Goal: Task Accomplishment & Management: Complete application form

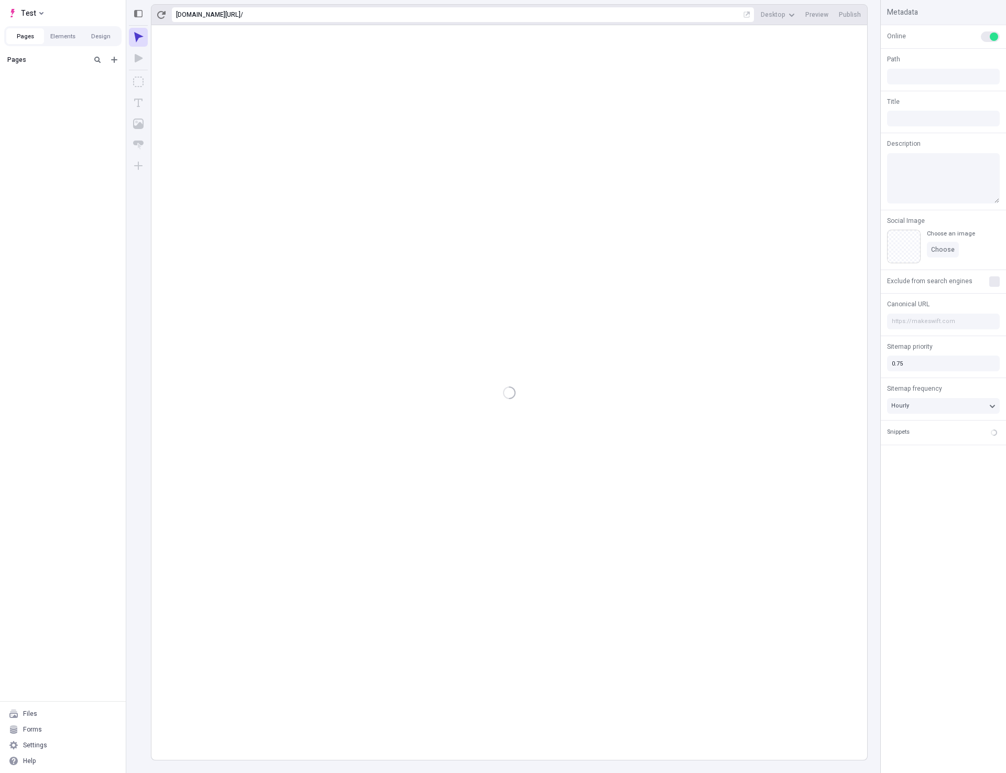
type input "/page-3"
click at [464, 320] on rect at bounding box center [509, 392] width 716 height 734
click at [34, 13] on span "Test" at bounding box center [28, 13] width 15 height 13
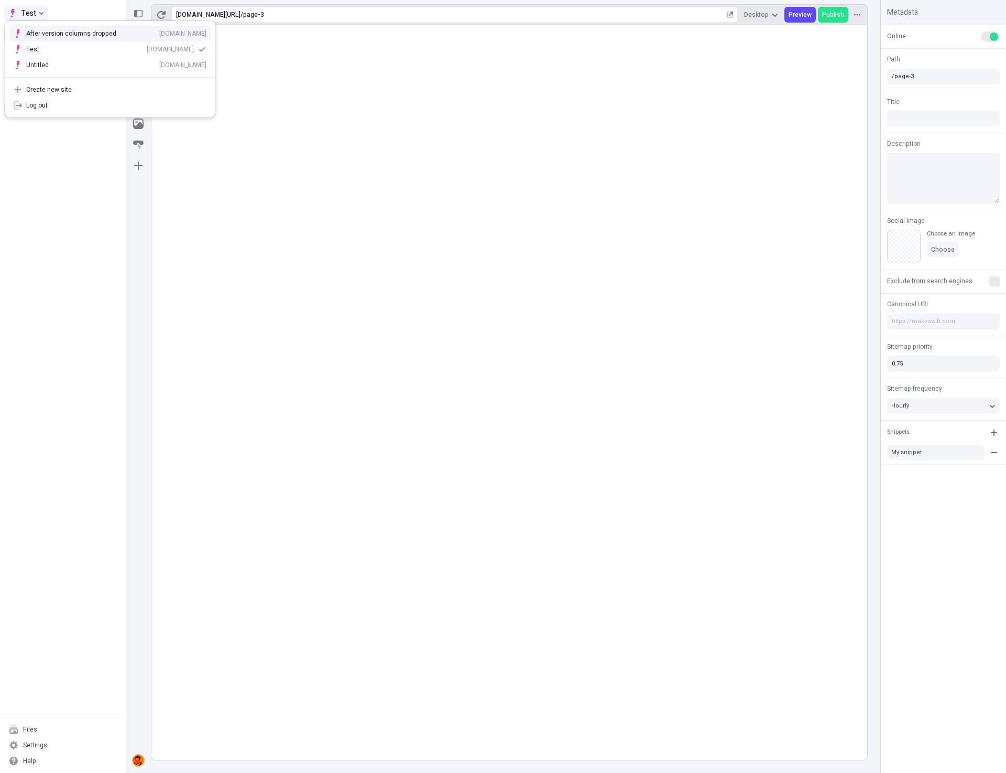
click at [35, 13] on span "Test" at bounding box center [28, 13] width 15 height 13
click at [626, 445] on rect at bounding box center [509, 392] width 716 height 734
click at [44, 14] on button "Test" at bounding box center [26, 13] width 44 height 16
click at [44, 13] on button "Test" at bounding box center [26, 13] width 44 height 16
click at [772, 384] on rect at bounding box center [509, 392] width 716 height 734
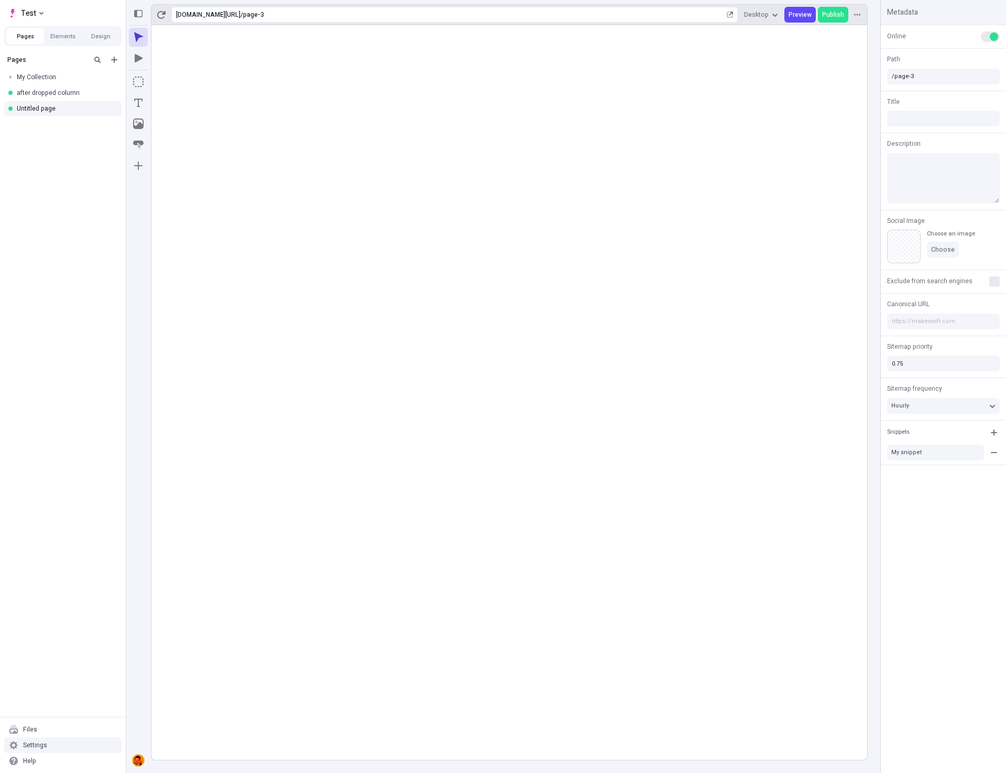
click at [69, 741] on div "Settings" at bounding box center [62, 745] width 117 height 16
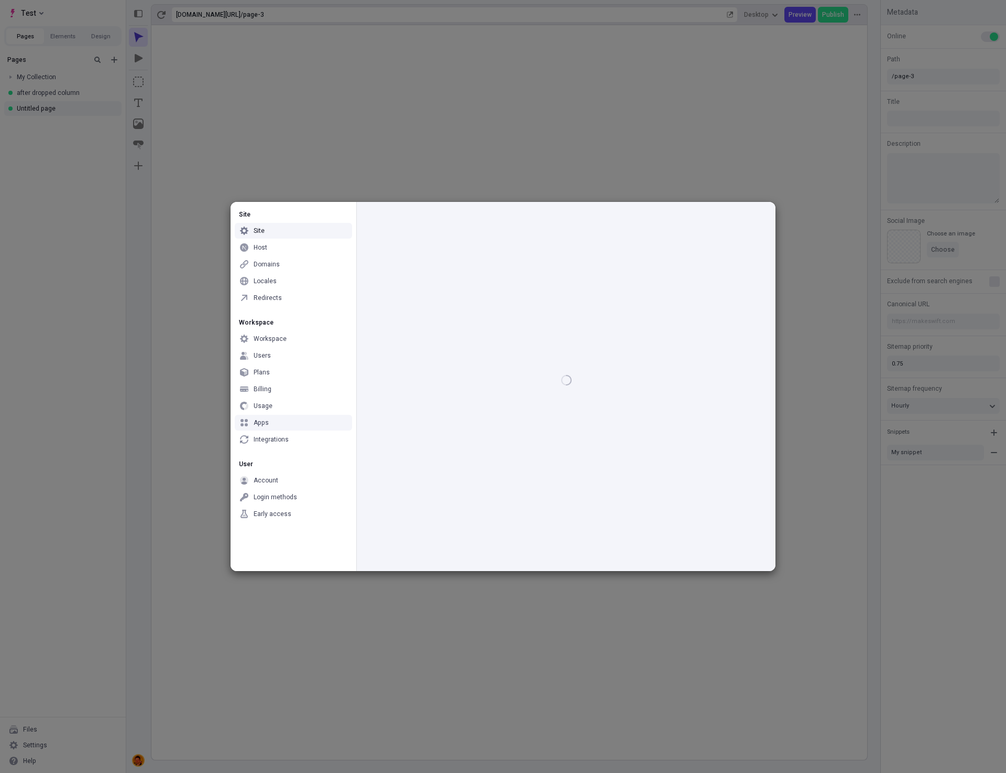
click at [299, 424] on div "Apps" at bounding box center [293, 423] width 117 height 16
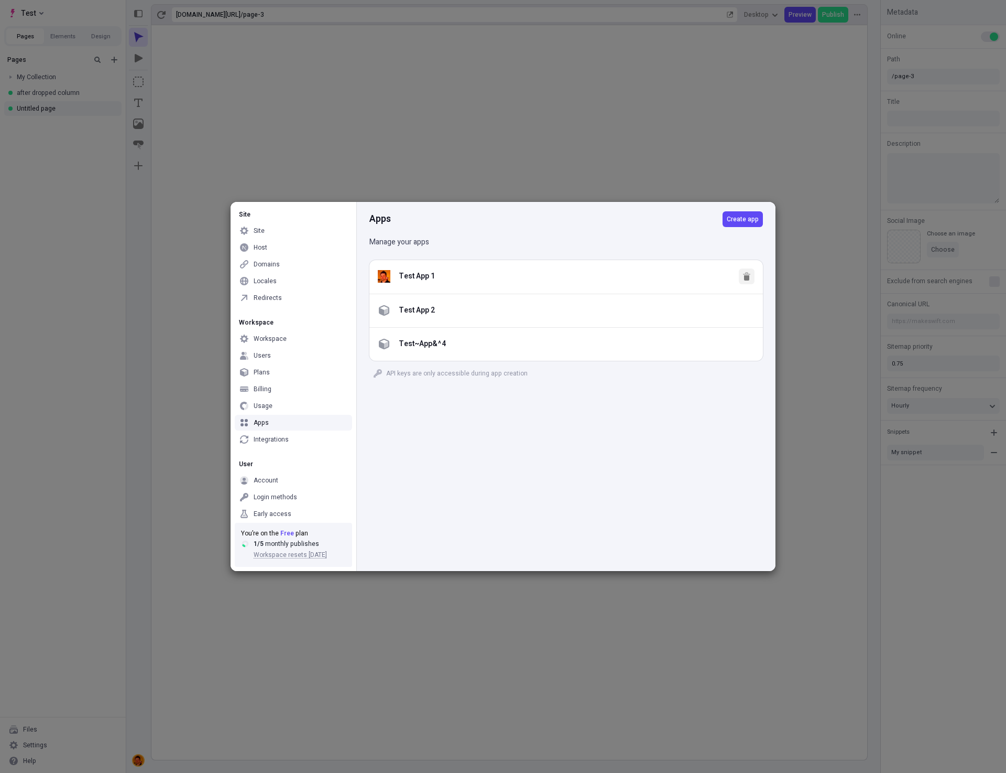
click at [743, 277] on icon "button" at bounding box center [747, 276] width 8 height 8
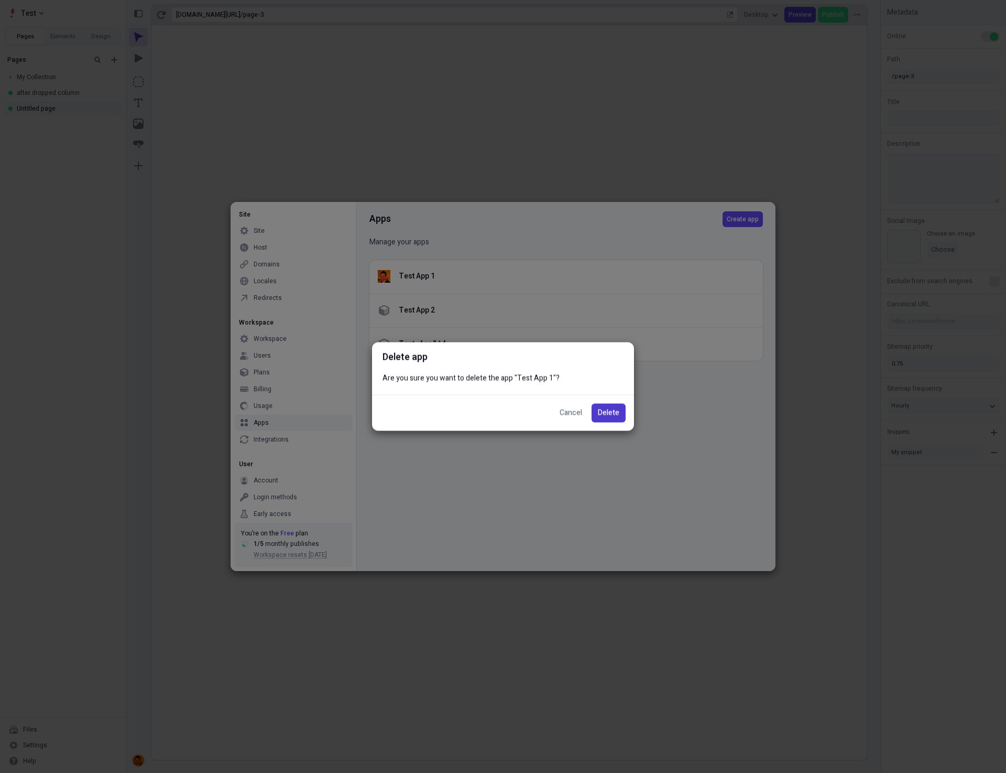
click at [618, 411] on span "Delete" at bounding box center [608, 413] width 21 height 12
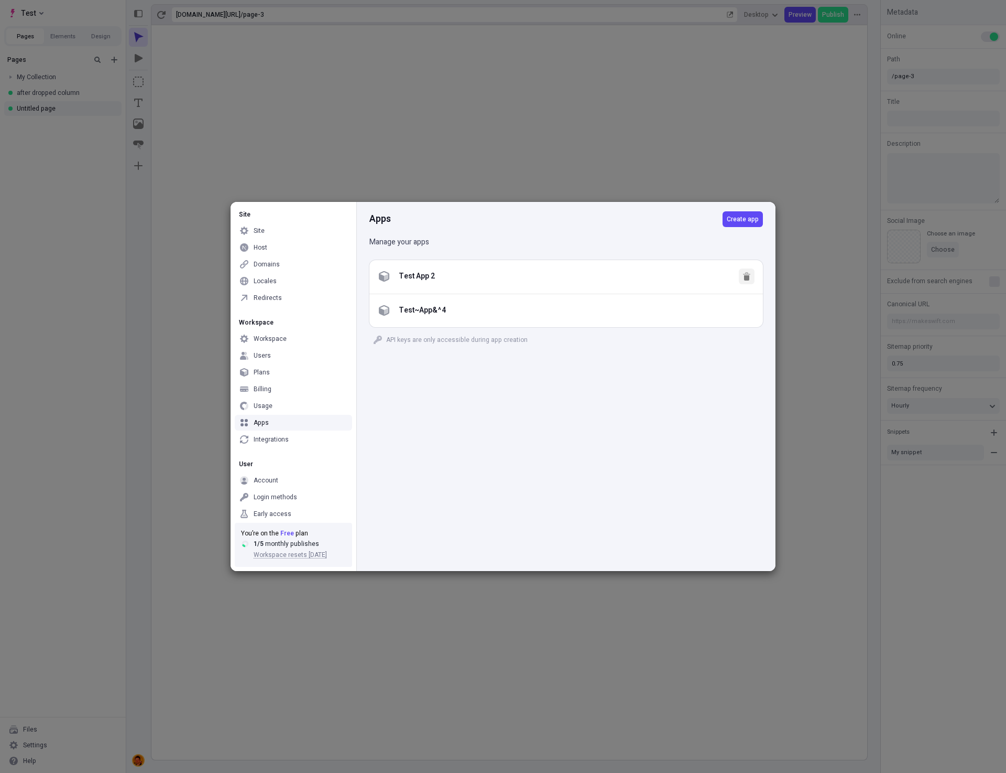
click at [752, 277] on button "button" at bounding box center [747, 276] width 16 height 16
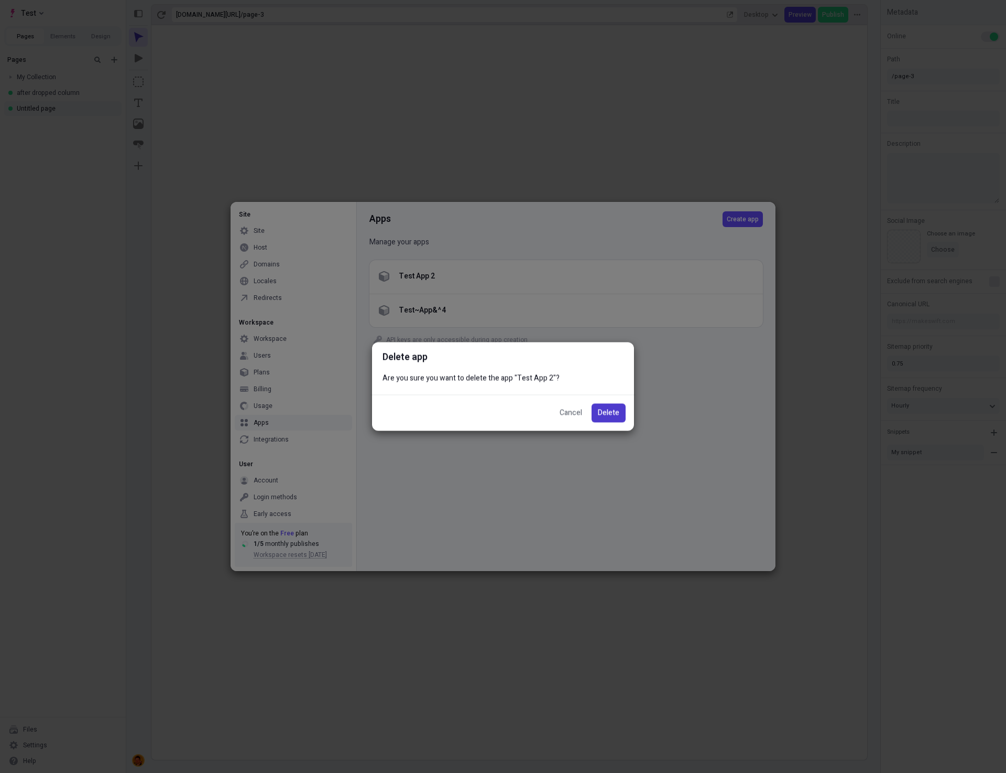
click at [607, 413] on span "Delete" at bounding box center [608, 413] width 21 height 12
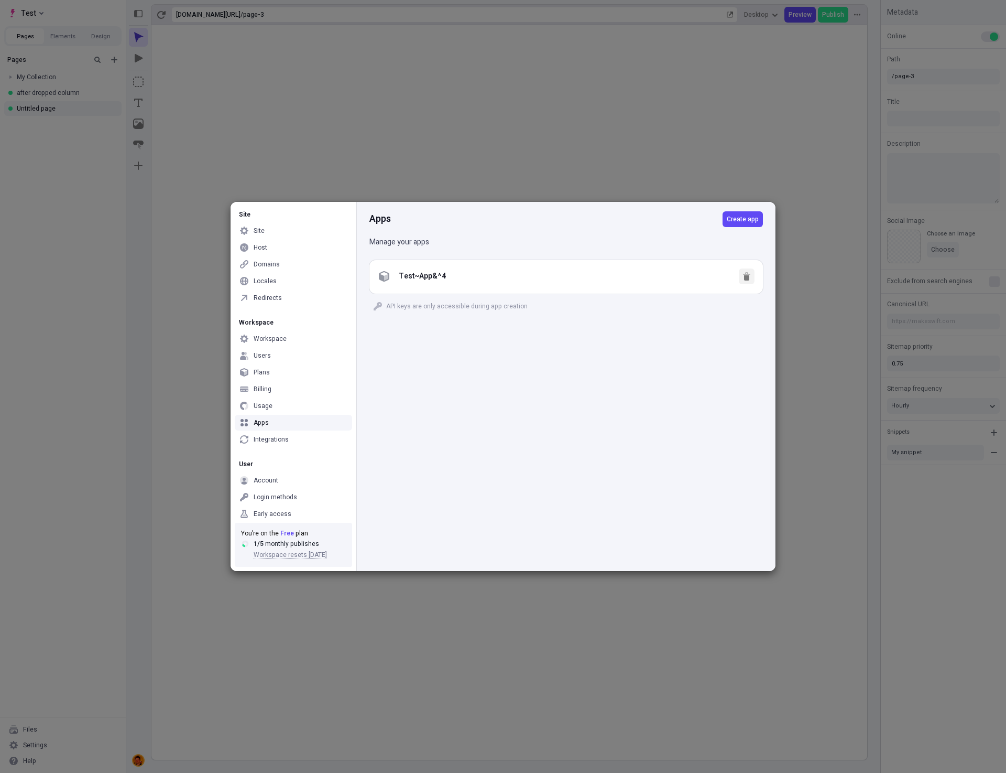
click at [749, 278] on icon "button" at bounding box center [746, 277] width 5 height 5
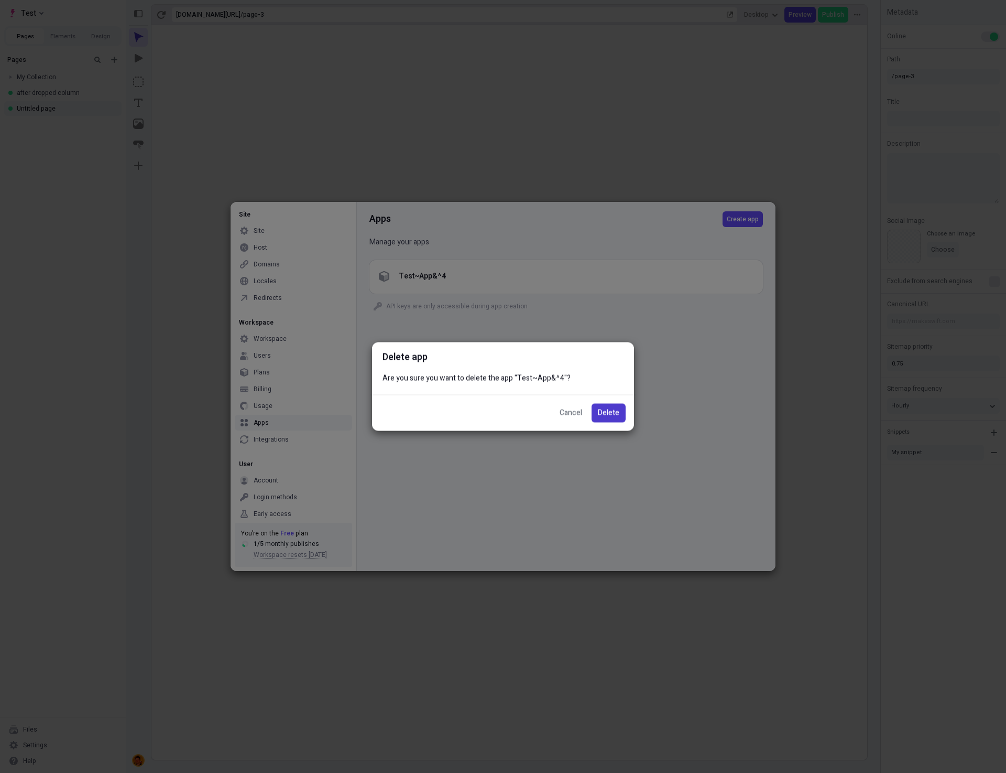
click at [614, 413] on span "Delete" at bounding box center [608, 413] width 21 height 12
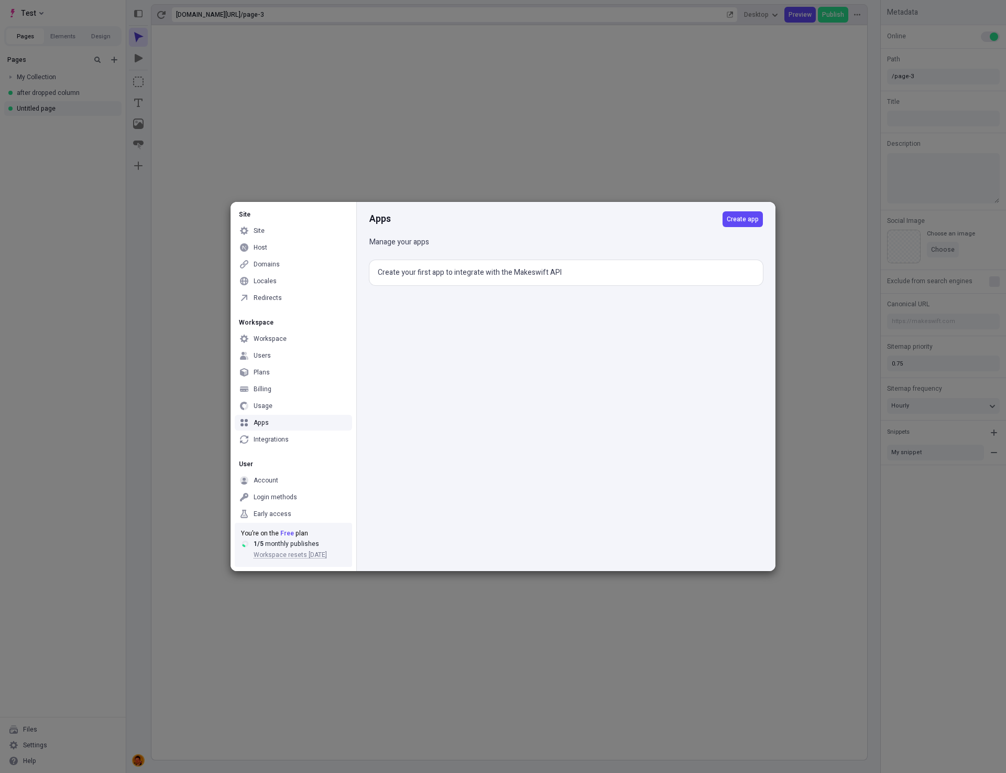
click at [652, 430] on div "Apps Create app Manage your apps Create your first app to integrate with the Ma…" at bounding box center [565, 386] width 419 height 369
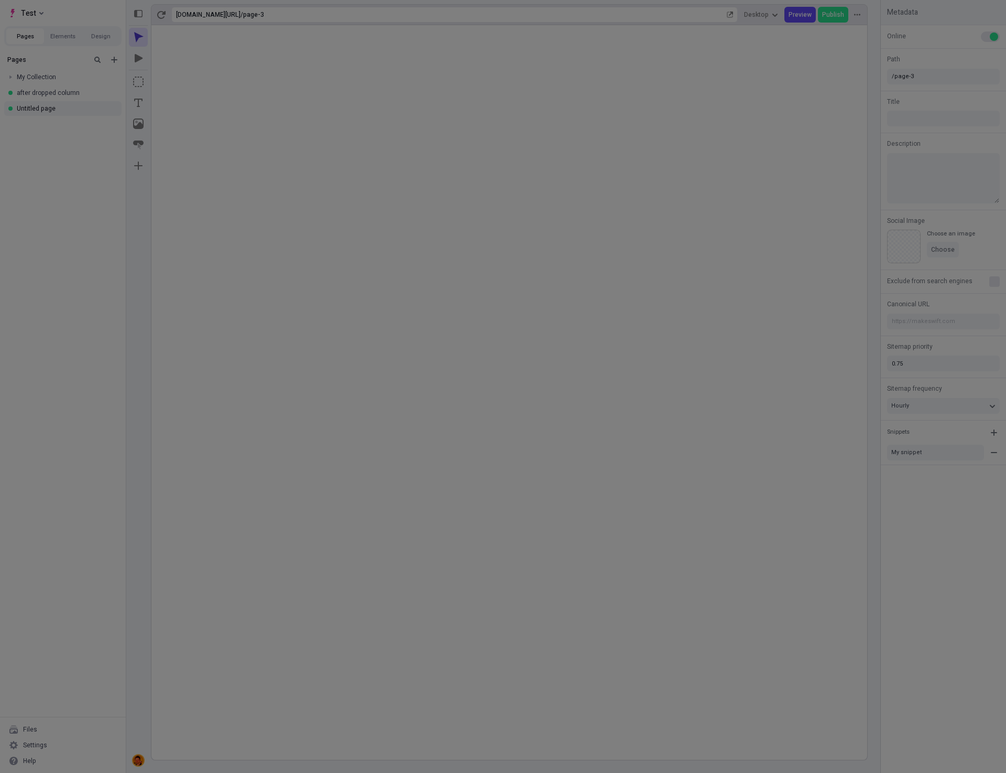
drag, startPoint x: 237, startPoint y: 130, endPoint x: 219, endPoint y: 119, distance: 20.9
click at [237, 130] on div "Site Site Host Domains Locales Redirects Workspace Workspace Users Plans Billin…" at bounding box center [503, 386] width 1006 height 773
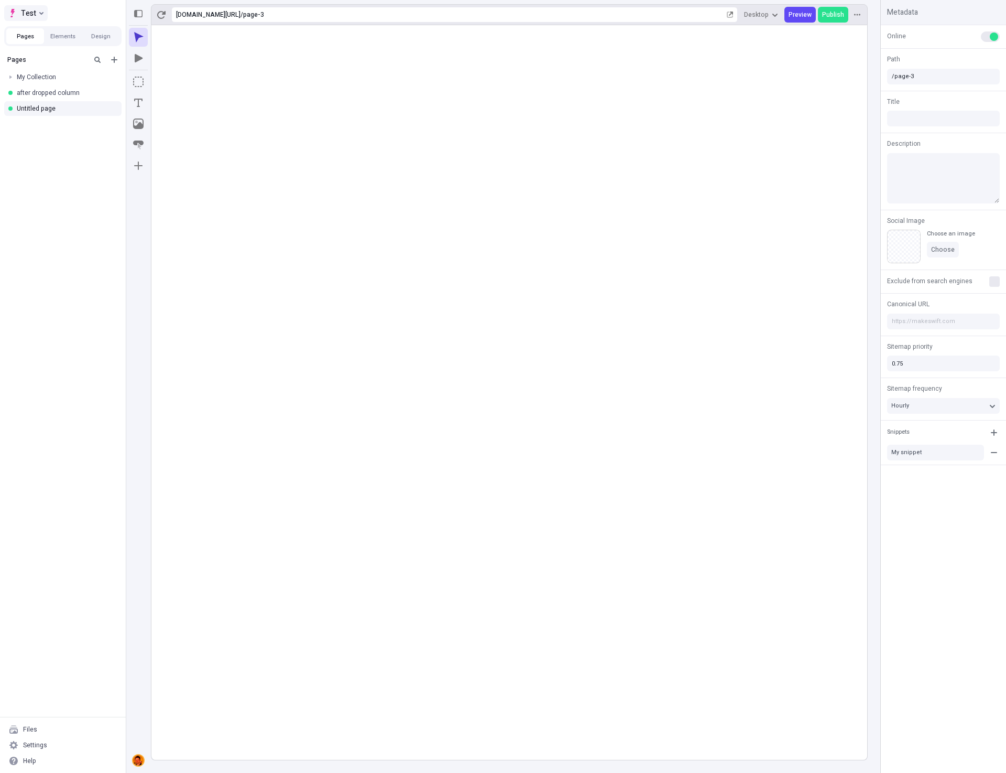
click at [44, 12] on button "Test" at bounding box center [26, 13] width 44 height 16
click at [261, 311] on rect at bounding box center [509, 392] width 716 height 734
click at [36, 13] on button "Test" at bounding box center [26, 13] width 44 height 16
click at [35, 12] on button "Test" at bounding box center [26, 13] width 44 height 16
click at [452, 437] on rect at bounding box center [509, 392] width 716 height 734
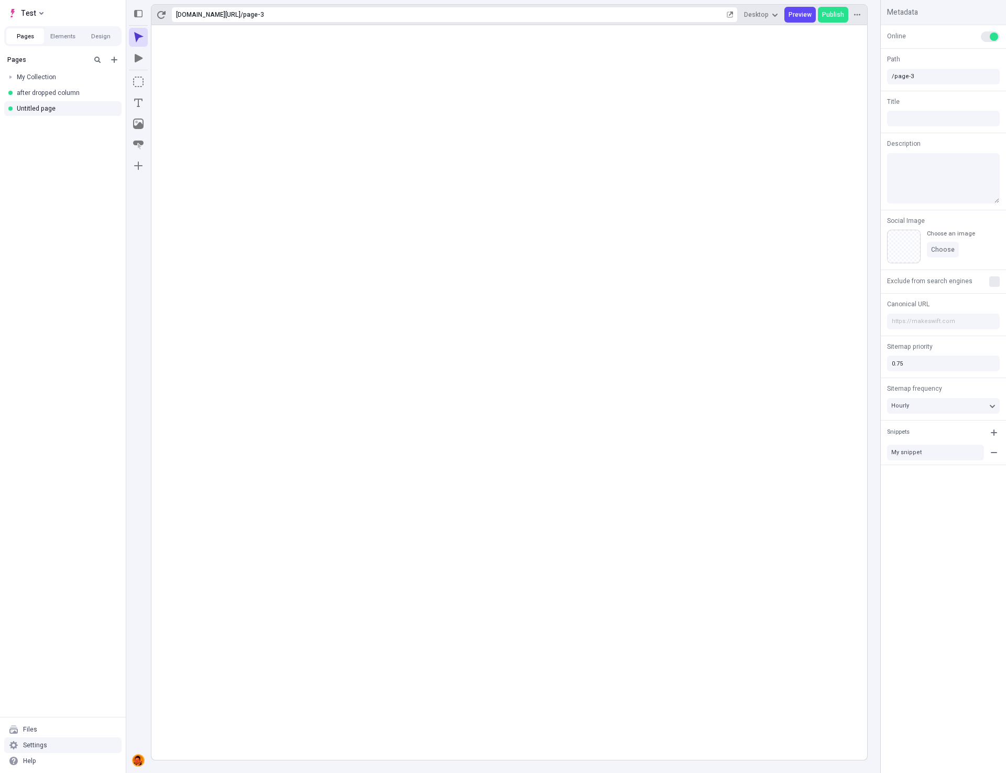
click at [12, 748] on icon at bounding box center [13, 745] width 8 height 8
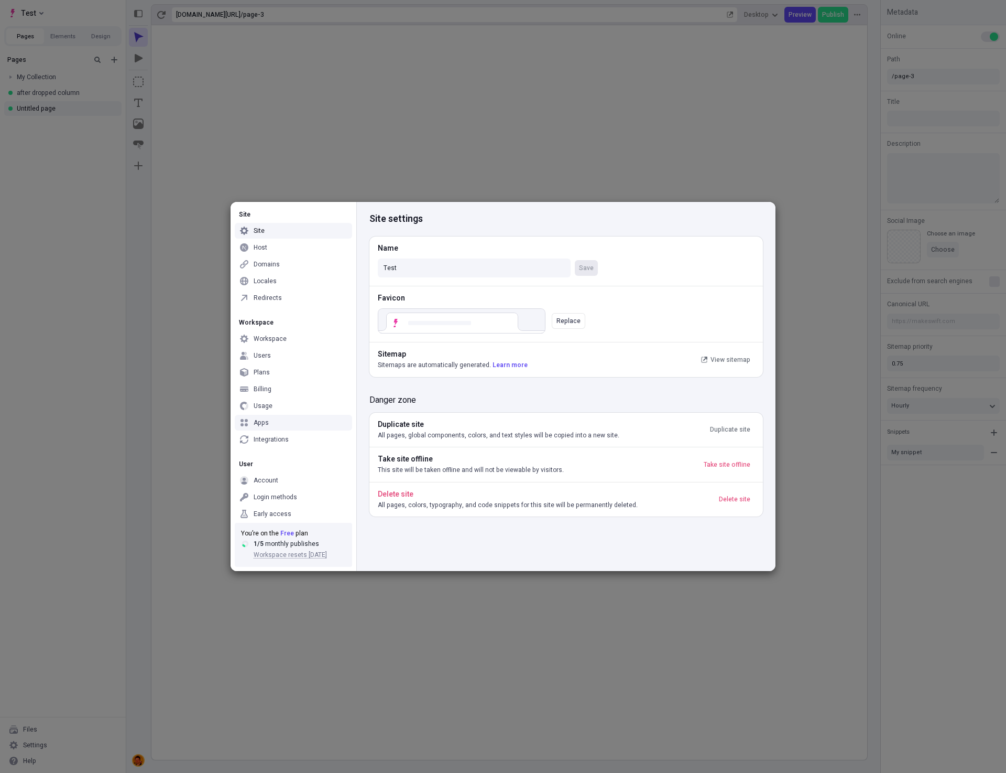
click at [278, 419] on div "Apps" at bounding box center [293, 423] width 117 height 16
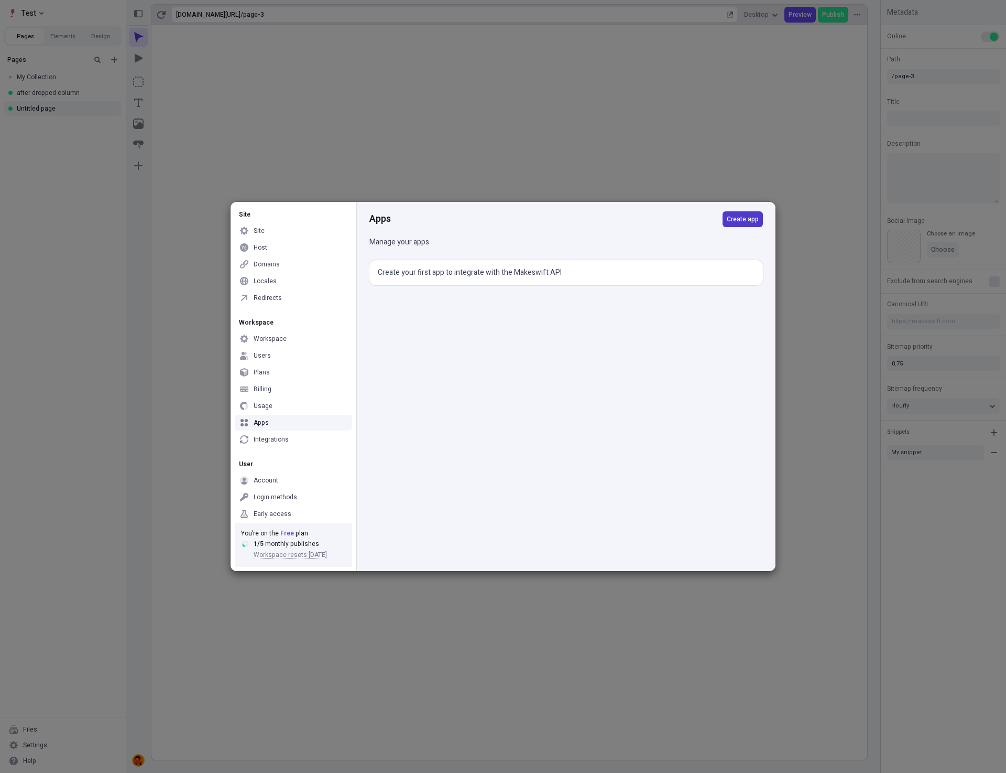
click at [736, 223] on span "Create app" at bounding box center [743, 219] width 32 height 8
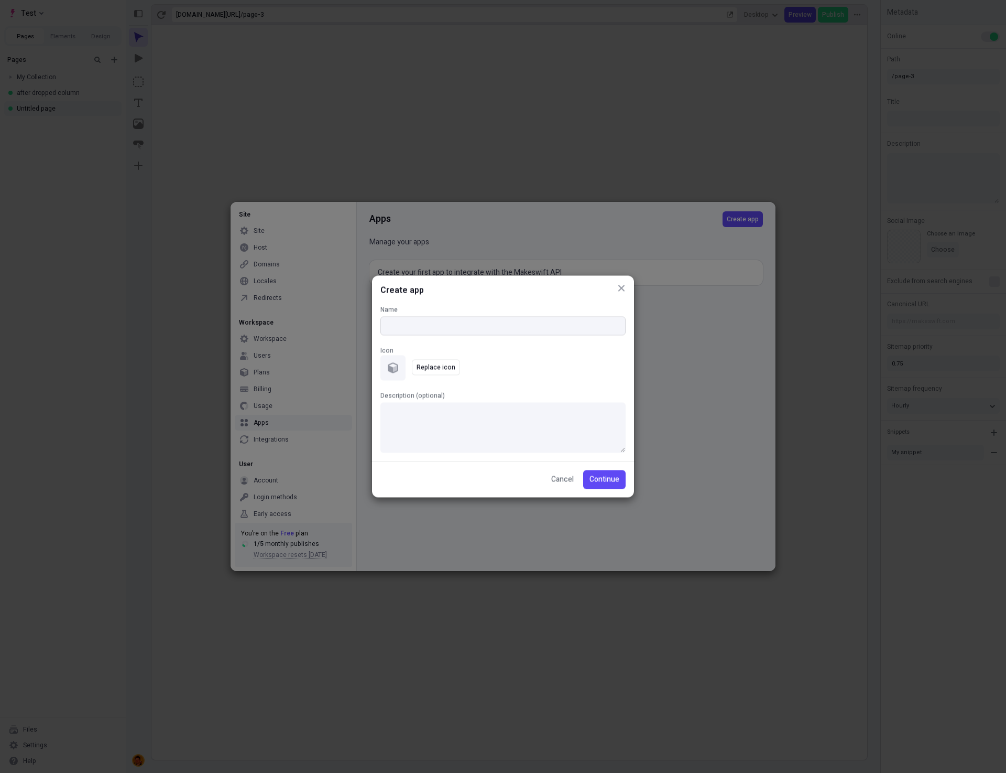
click at [534, 326] on input "Name" at bounding box center [503, 326] width 245 height 19
type input "Test App 1"
click at [454, 368] on button "Replace icon" at bounding box center [436, 368] width 48 height 16
click at [471, 370] on icon "button" at bounding box center [470, 367] width 8 height 8
click at [440, 368] on span "Replace icon" at bounding box center [436, 367] width 39 height 8
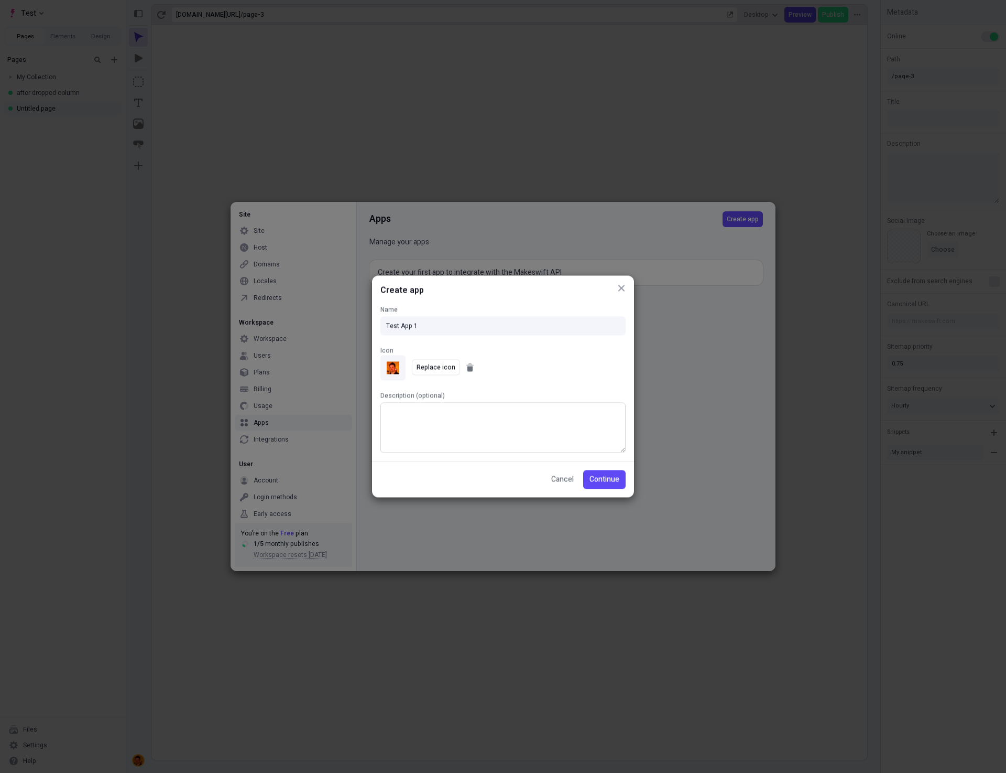
click at [545, 429] on textarea "Description (optional)" at bounding box center [503, 428] width 245 height 50
type textarea "I put my face on it"
click at [615, 481] on span "Continue" at bounding box center [605, 480] width 30 height 12
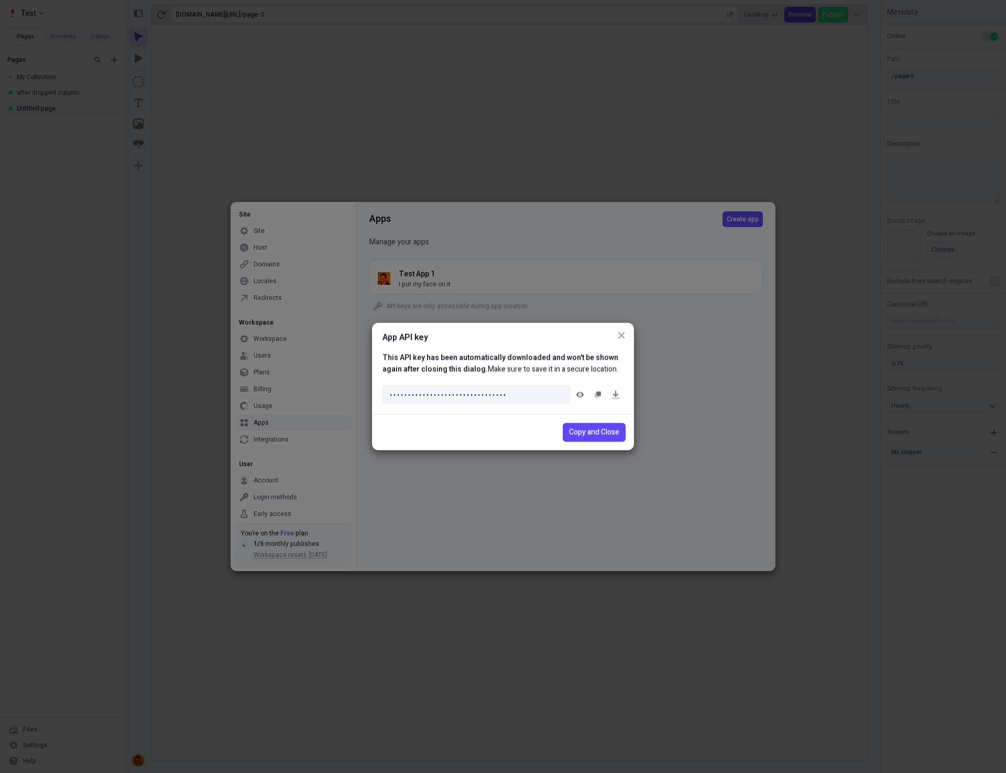
click at [625, 331] on icon "button" at bounding box center [622, 335] width 8 height 8
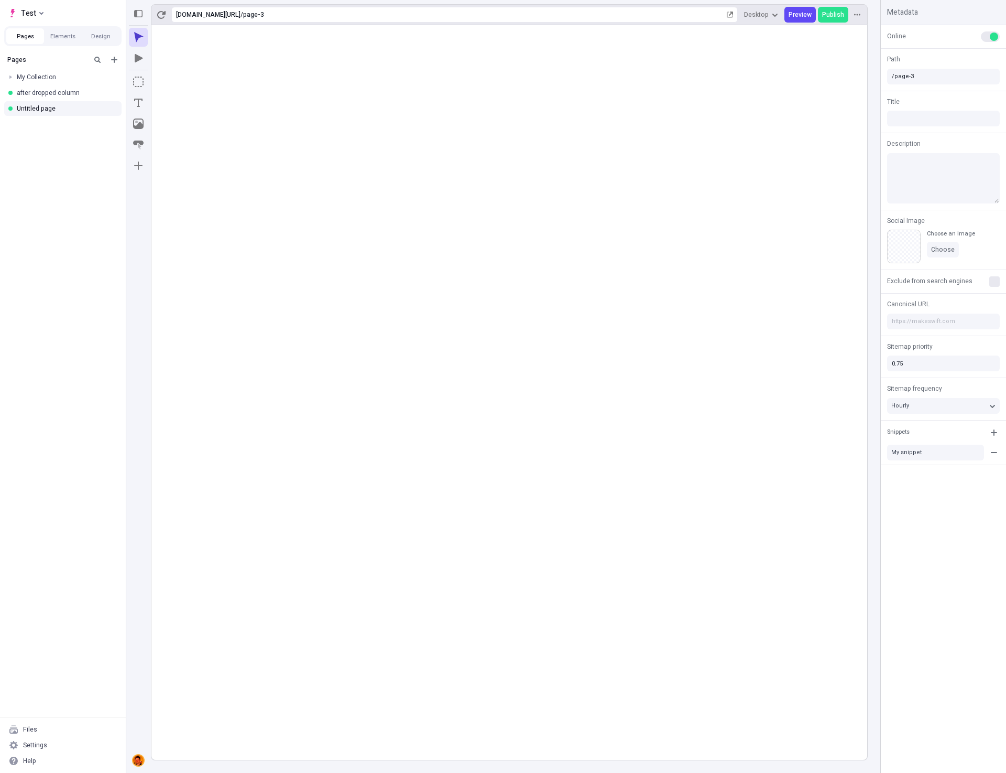
click at [190, 623] on body "Test Pages Elements Design Pages My Collection after dropped column Untitled pa…" at bounding box center [503, 386] width 1006 height 773
click at [34, 745] on div "Settings" at bounding box center [35, 745] width 24 height 8
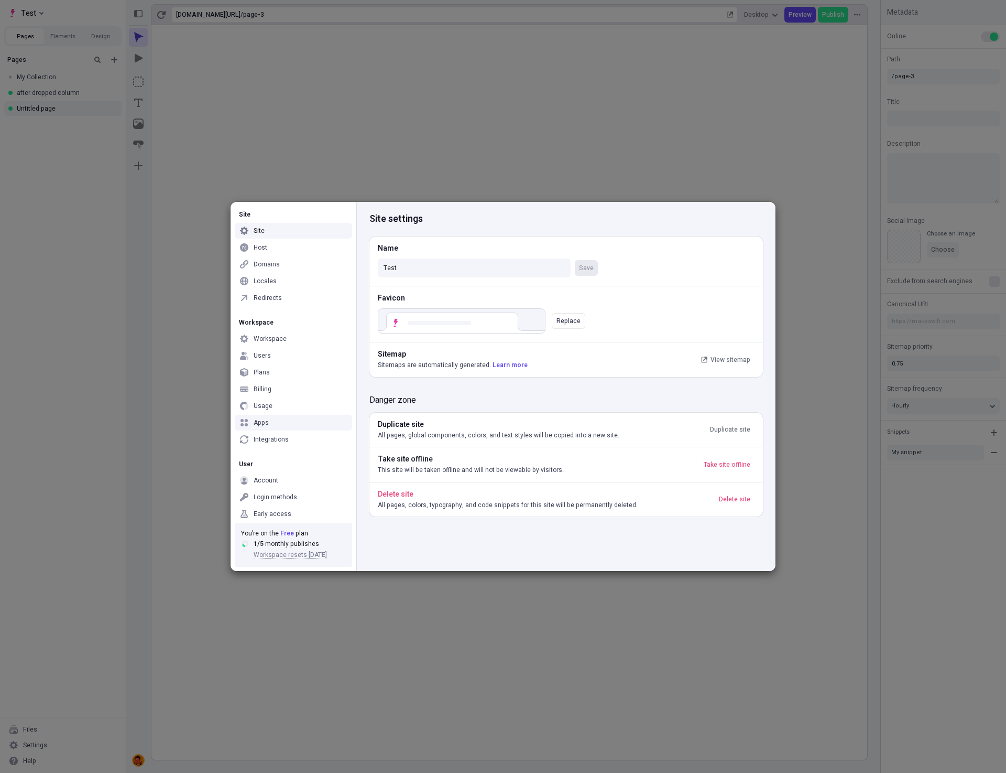
click at [275, 418] on div "Apps" at bounding box center [293, 423] width 117 height 16
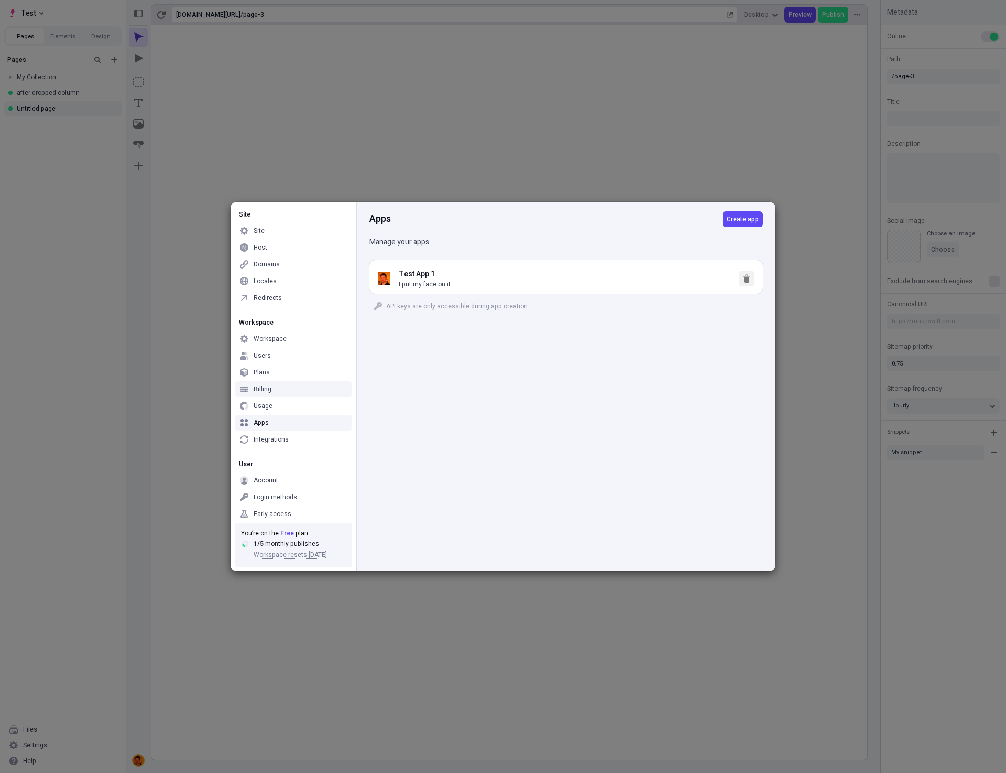
click at [748, 277] on icon "button" at bounding box center [747, 278] width 8 height 8
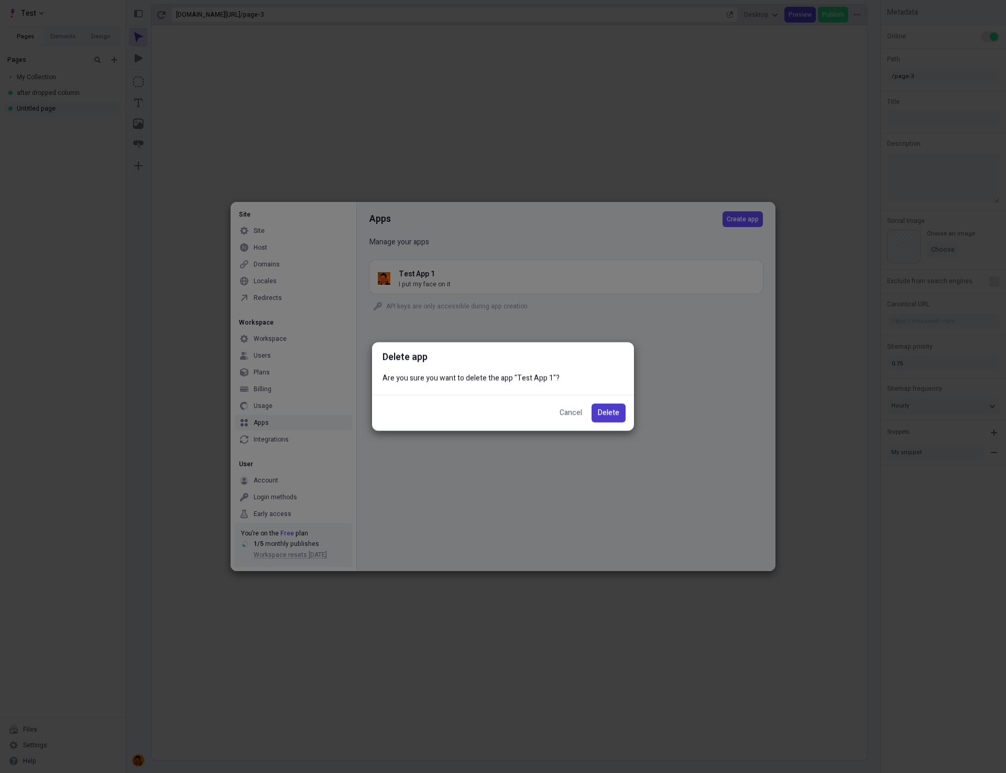
click at [616, 407] on span "Delete" at bounding box center [608, 413] width 21 height 12
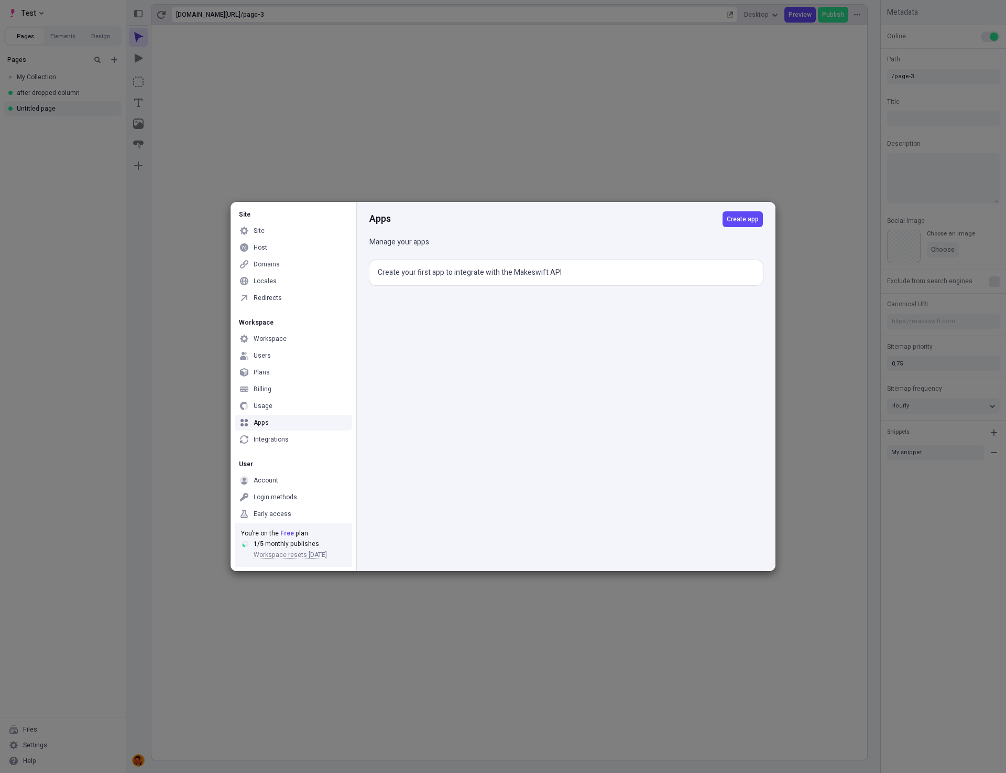
click at [556, 413] on div "Apps Create app Manage your apps Create your first app to integrate with the Ma…" at bounding box center [565, 386] width 419 height 369
click at [736, 220] on span "Create app" at bounding box center [743, 219] width 32 height 8
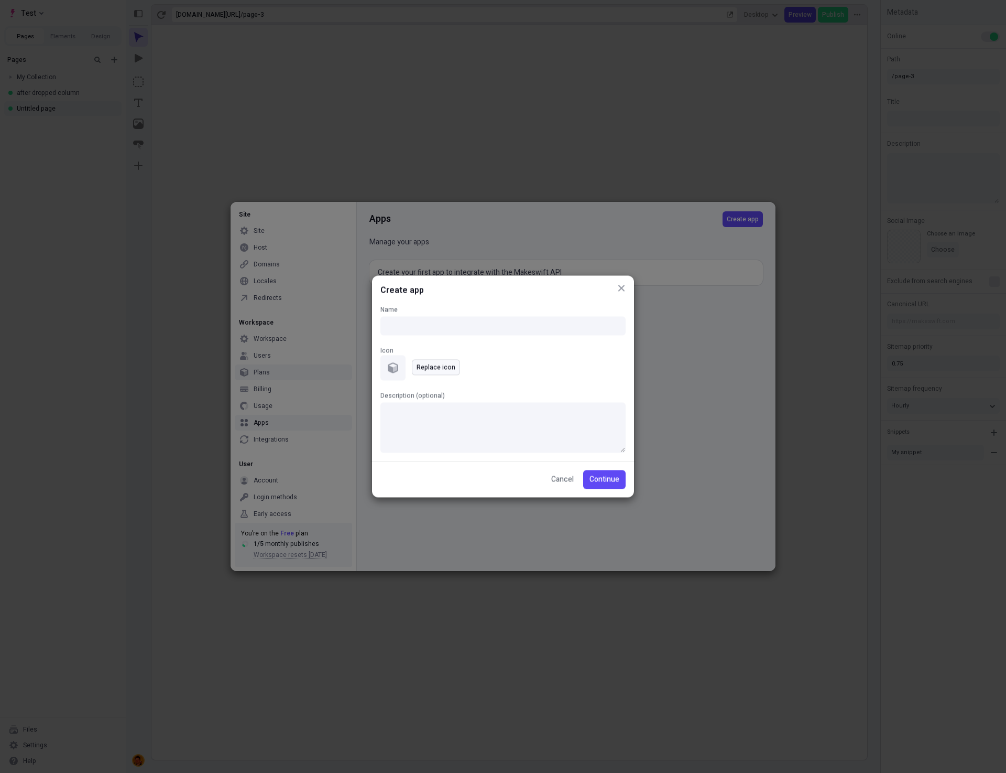
click at [451, 369] on span "Replace icon" at bounding box center [436, 367] width 39 height 8
click at [468, 367] on icon "button" at bounding box center [470, 368] width 5 height 5
click at [434, 369] on span "Replace icon" at bounding box center [436, 367] width 39 height 8
click at [518, 366] on div "Icon Replace icon" at bounding box center [503, 363] width 245 height 35
click at [470, 369] on icon "button" at bounding box center [470, 368] width 5 height 5
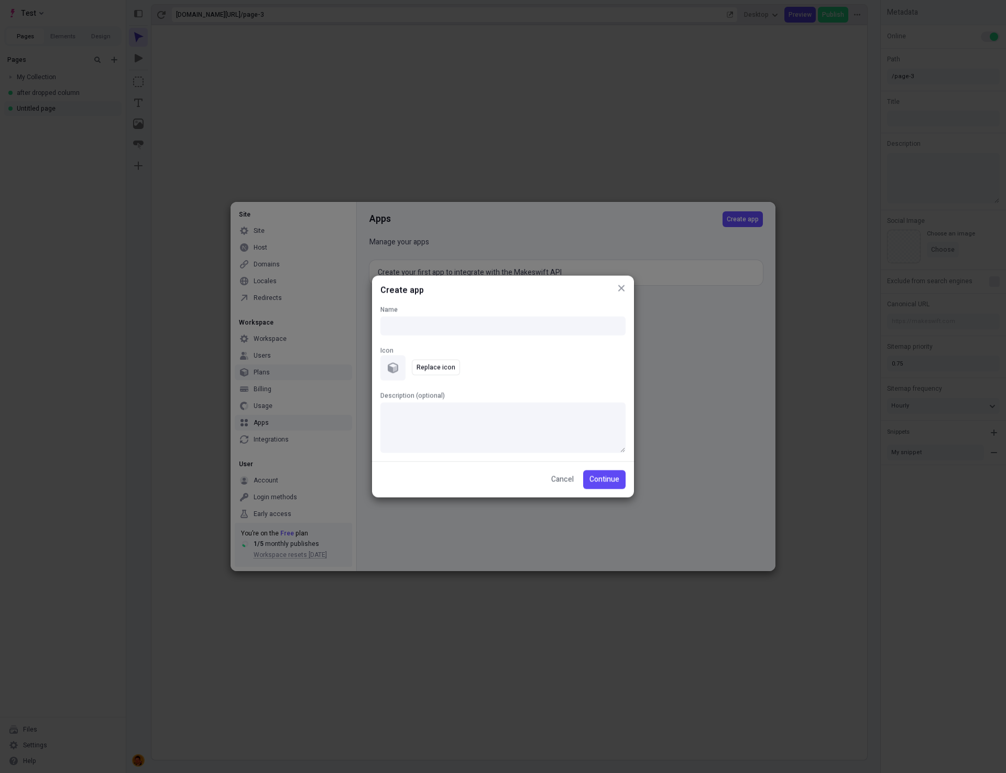
click at [624, 287] on icon "button" at bounding box center [622, 288] width 8 height 8
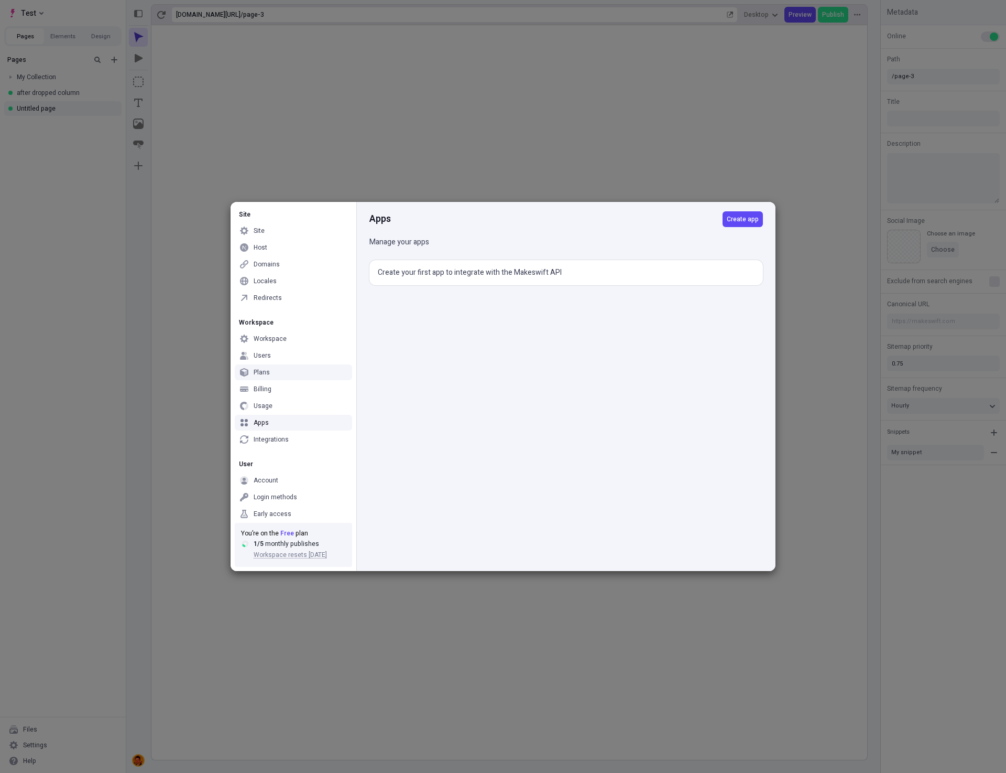
click at [587, 427] on div "Apps Create app Manage your apps Create your first app to integrate with the Ma…" at bounding box center [565, 386] width 419 height 369
click at [734, 219] on span "Create app" at bounding box center [743, 219] width 32 height 8
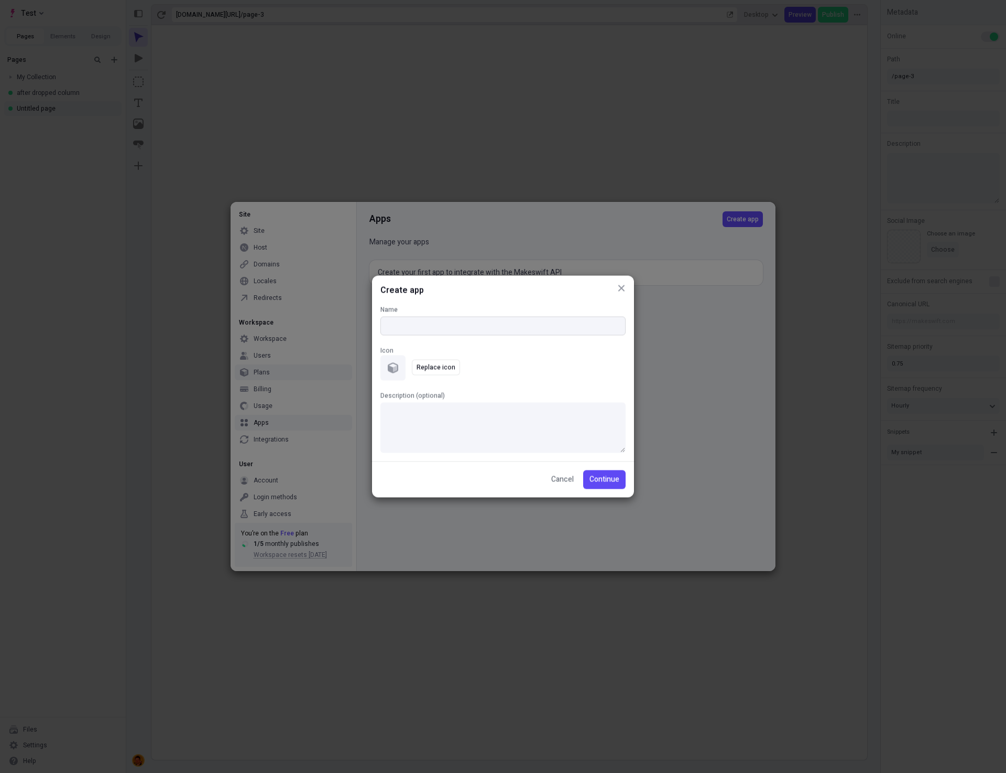
click at [502, 320] on input "Name" at bounding box center [503, 326] width 245 height 19
type input "First App"
click at [444, 367] on span "Replace icon" at bounding box center [436, 367] width 39 height 8
click at [472, 364] on button "button" at bounding box center [470, 368] width 16 height 16
click at [445, 364] on span "Replace icon" at bounding box center [436, 367] width 39 height 8
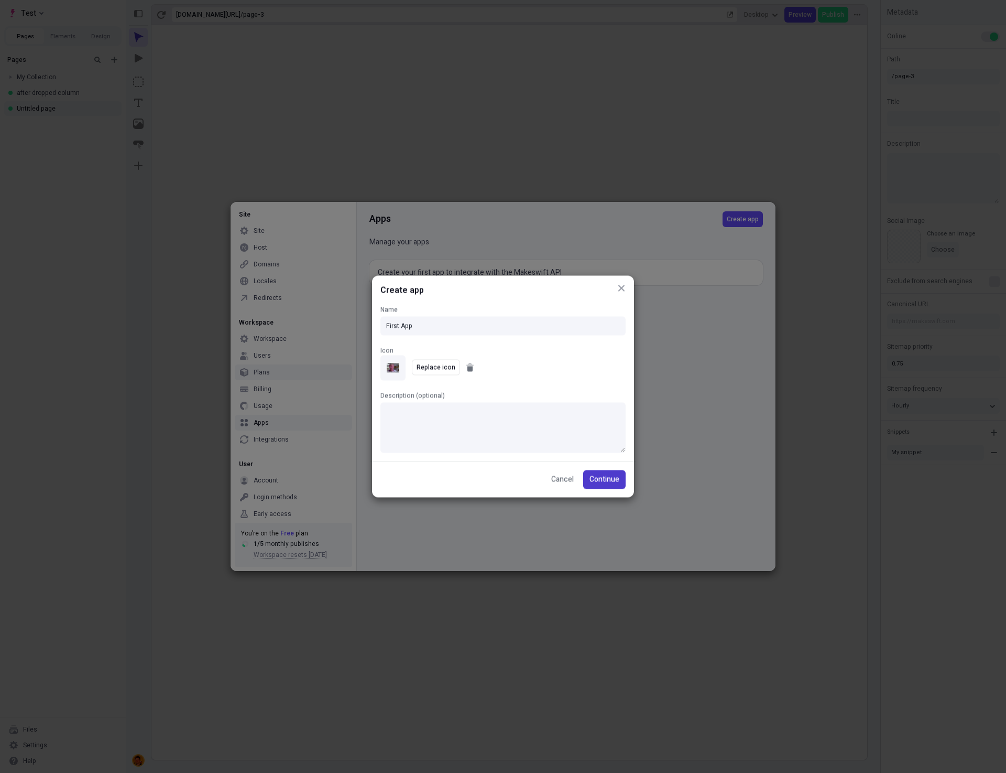
click at [614, 479] on span "Continue" at bounding box center [605, 480] width 30 height 12
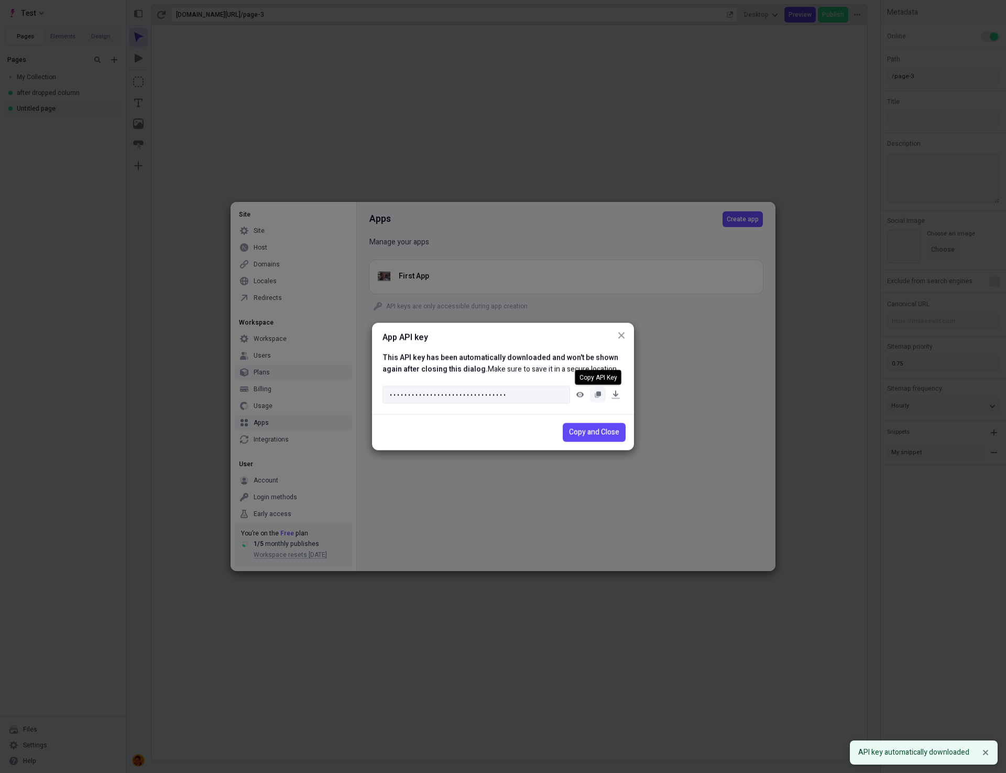
click at [597, 393] on rect "button" at bounding box center [599, 394] width 5 height 5
click at [614, 430] on span "Copy and Close" at bounding box center [594, 433] width 50 height 12
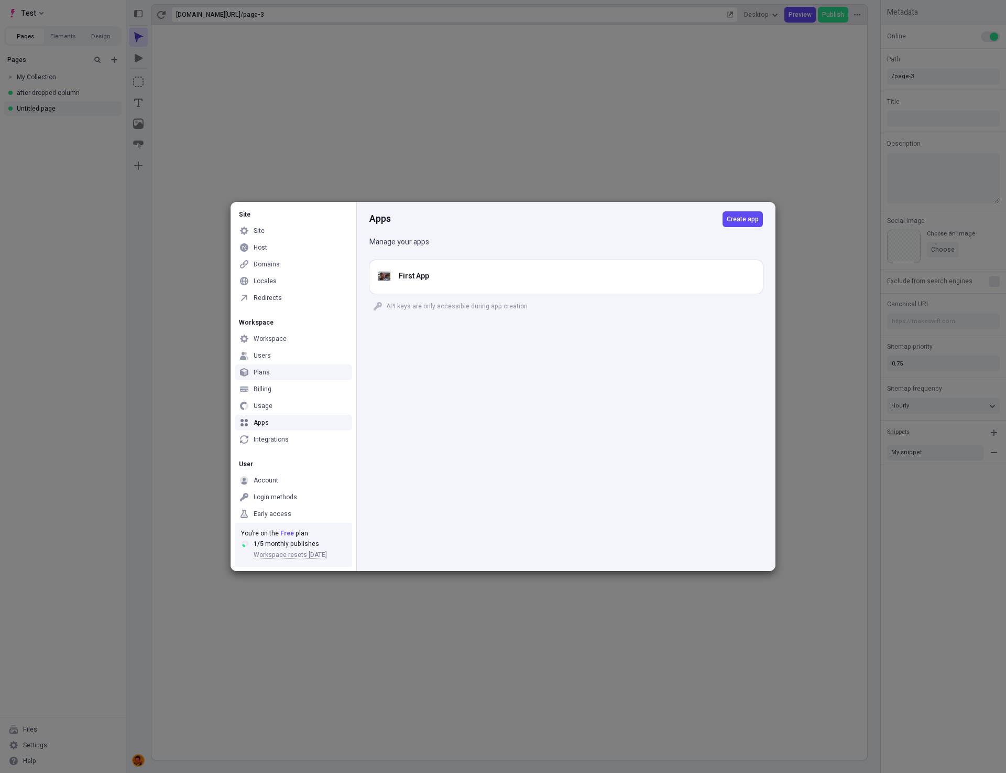
click at [715, 643] on div "Site Site Host Domains Locales Redirects Workspace Workspace Users Plans Billin…" at bounding box center [503, 386] width 1006 height 773
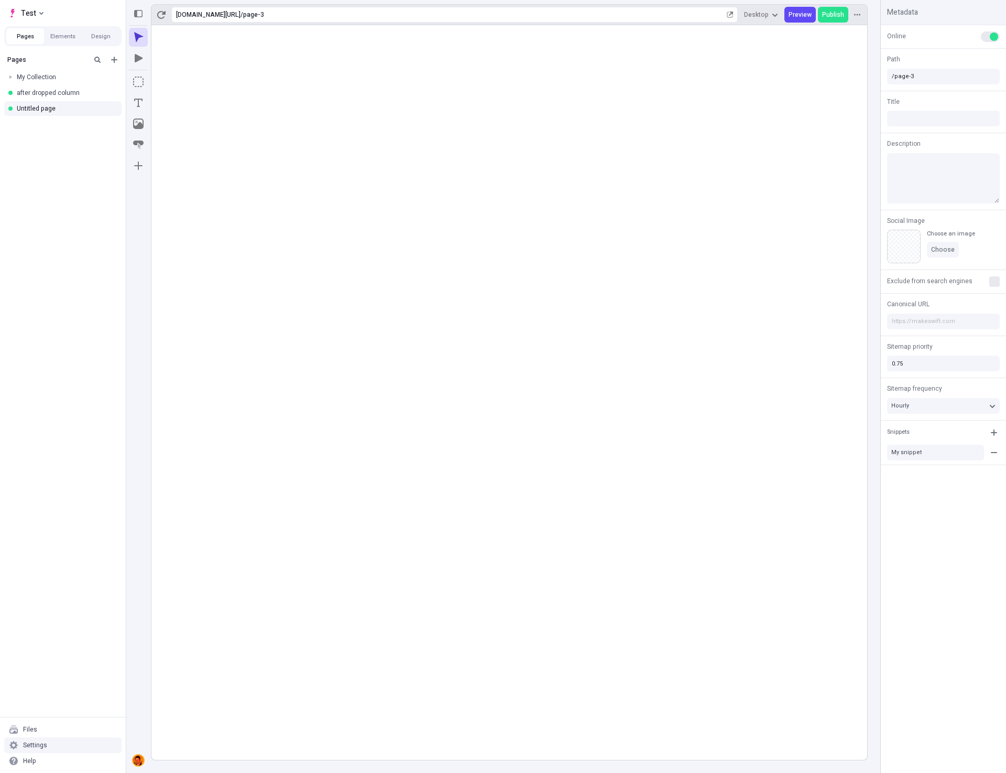
click at [64, 751] on div "Settings" at bounding box center [62, 745] width 117 height 16
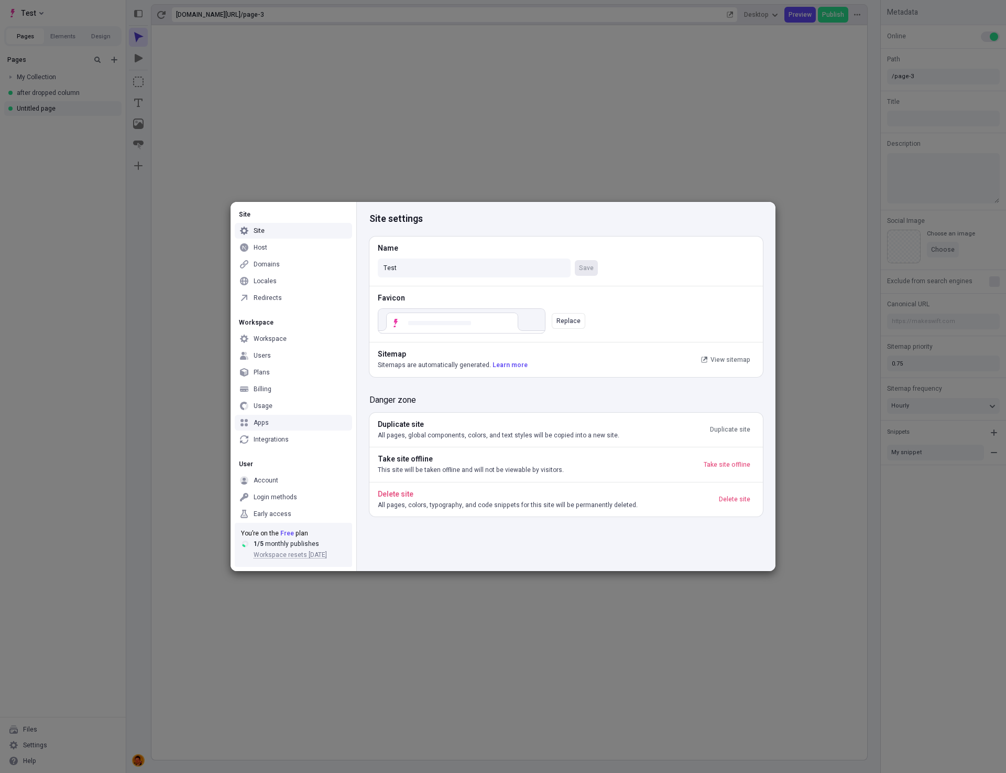
click at [277, 417] on div "Apps" at bounding box center [293, 423] width 117 height 16
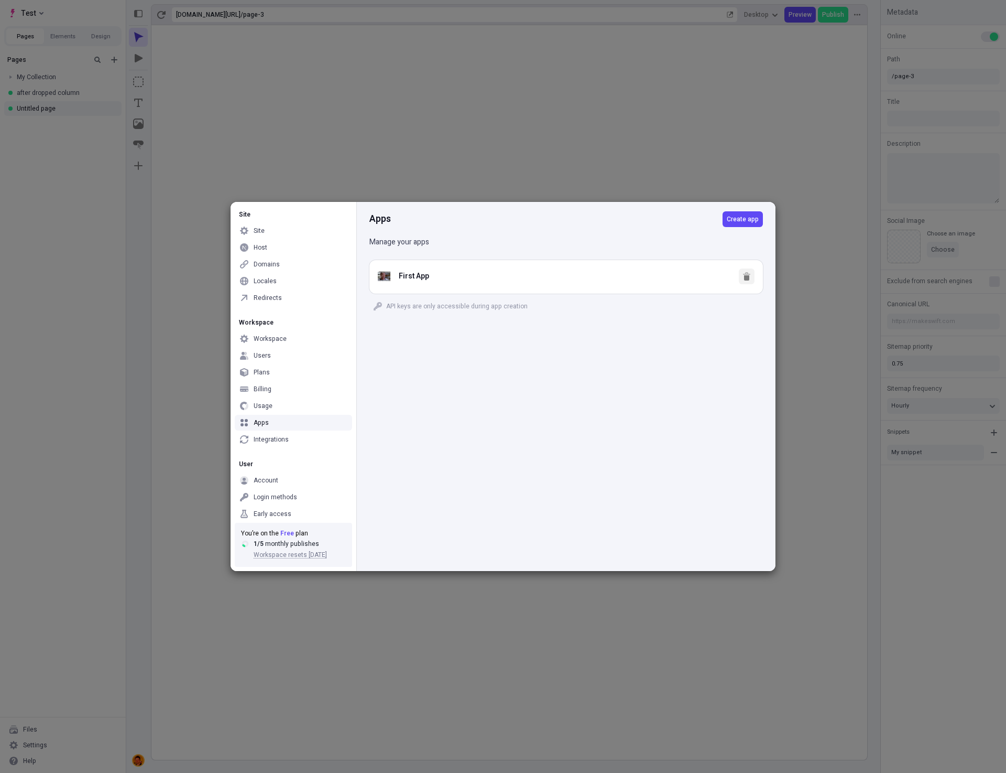
click at [749, 276] on icon "button" at bounding box center [746, 277] width 5 height 5
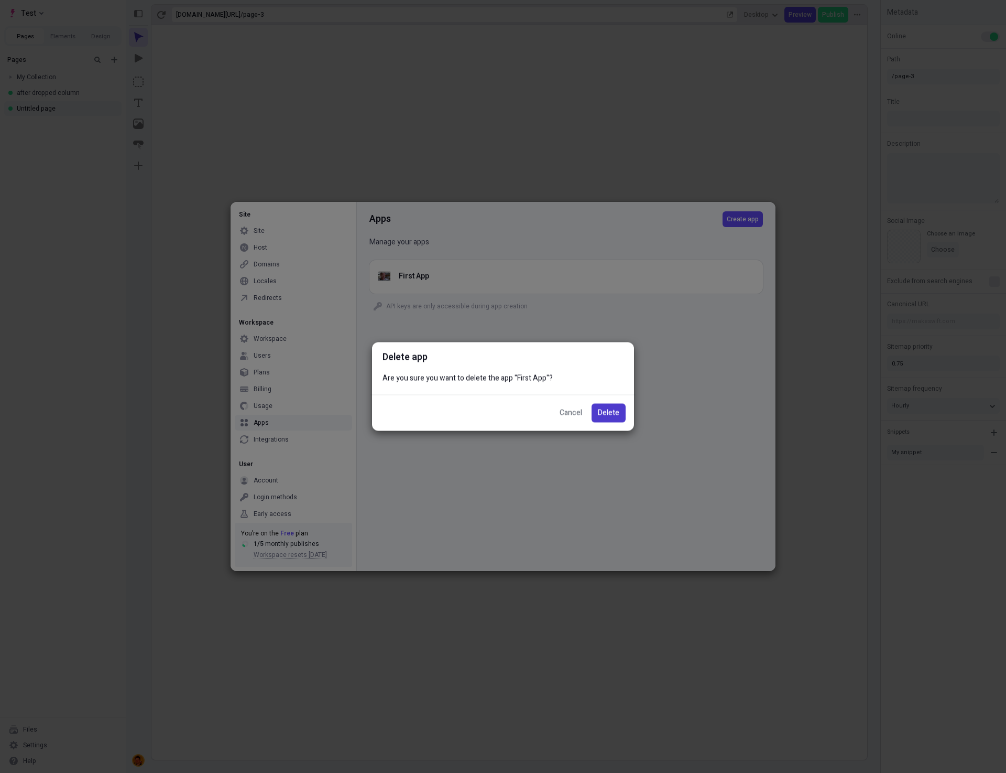
click at [615, 412] on span "Delete" at bounding box center [608, 413] width 21 height 12
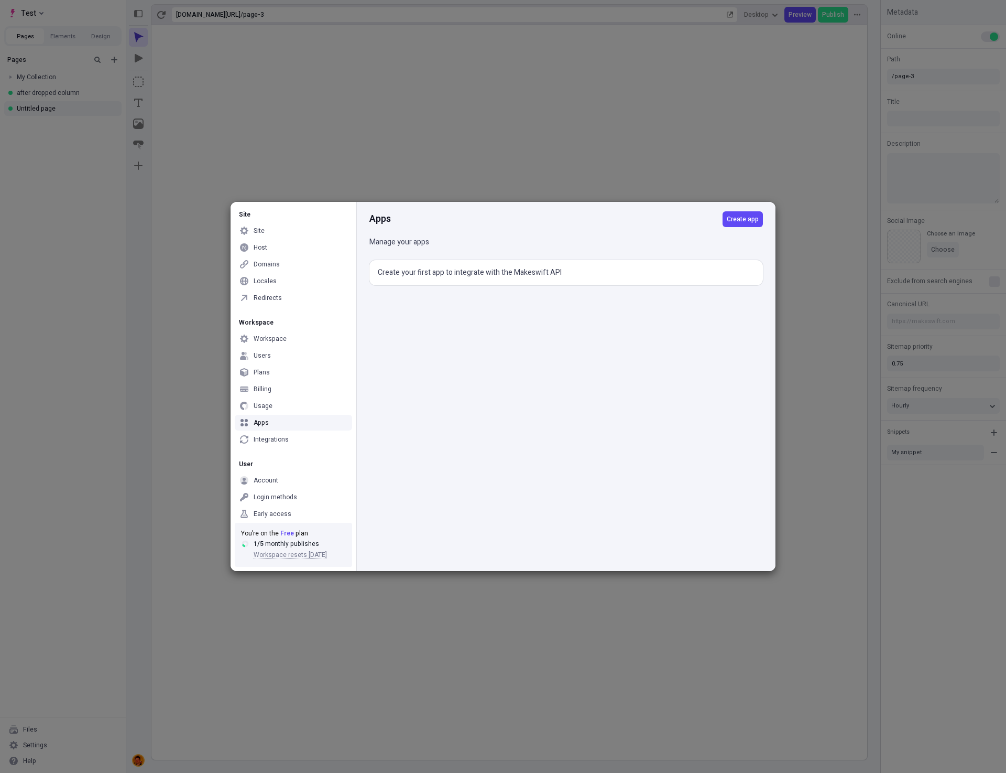
click at [603, 447] on div "Apps Create app Manage your apps Create your first app to integrate with the Ma…" at bounding box center [565, 386] width 419 height 369
click at [734, 219] on span "Create app" at bounding box center [743, 219] width 32 height 8
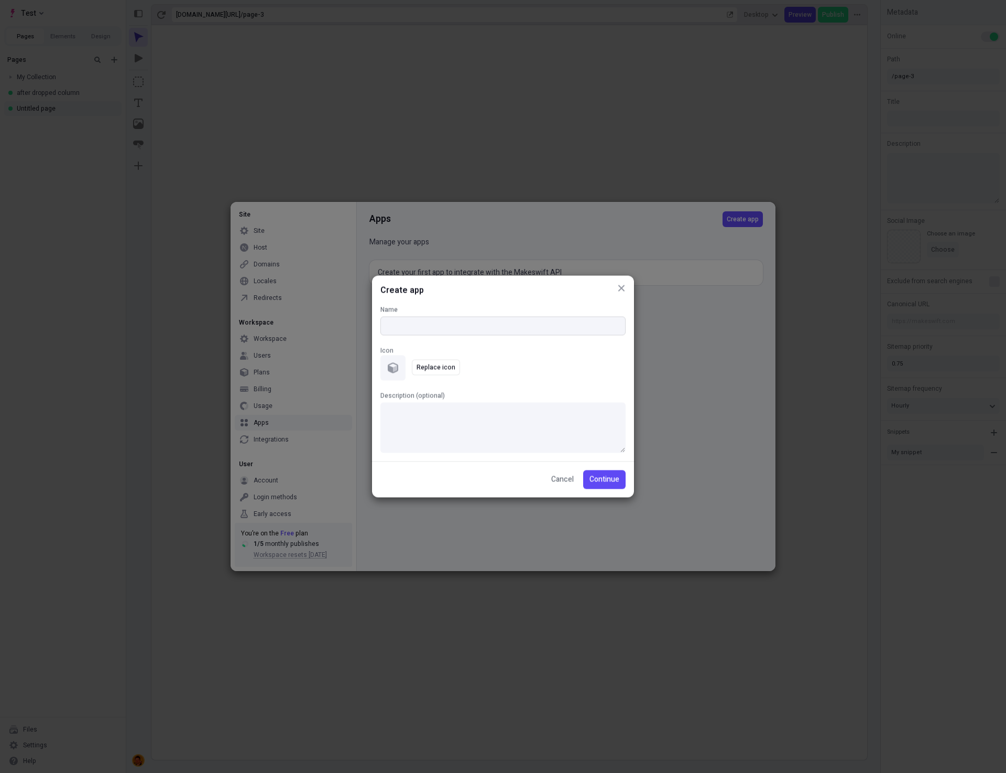
click at [465, 326] on input "Name" at bounding box center [503, 326] width 245 height 19
type input "First App"
click at [427, 369] on span "Replace icon" at bounding box center [436, 367] width 39 height 8
click at [469, 370] on icon "button" at bounding box center [470, 368] width 5 height 5
click at [422, 363] on span "Replace icon" at bounding box center [436, 367] width 39 height 8
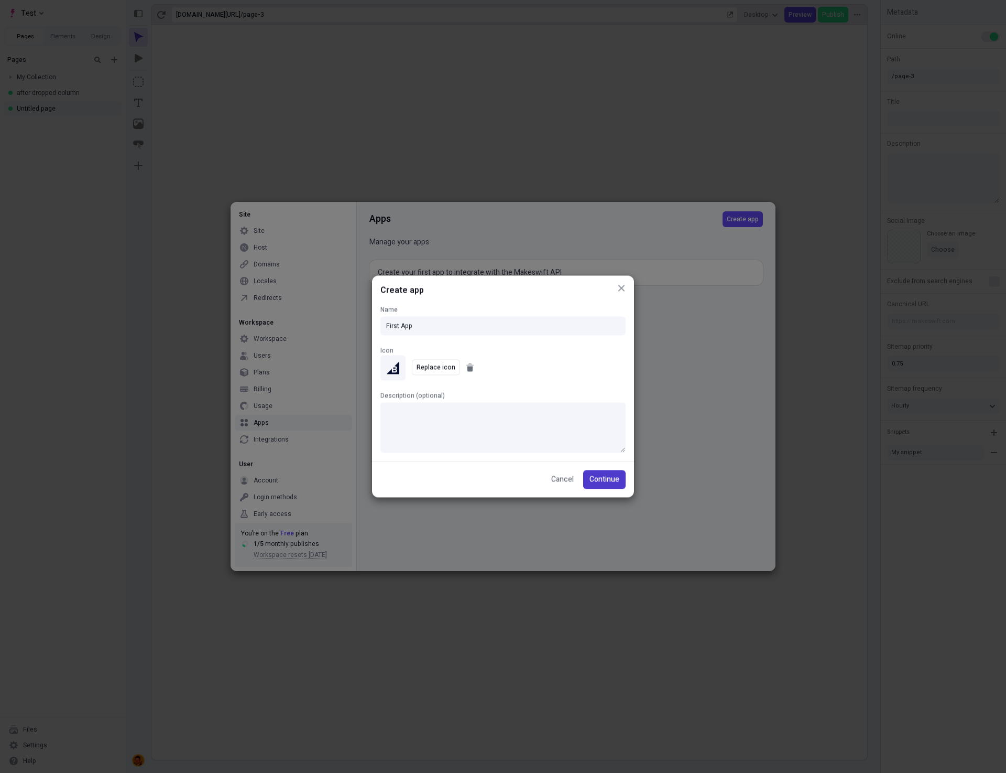
click at [615, 482] on span "Continue" at bounding box center [605, 480] width 30 height 12
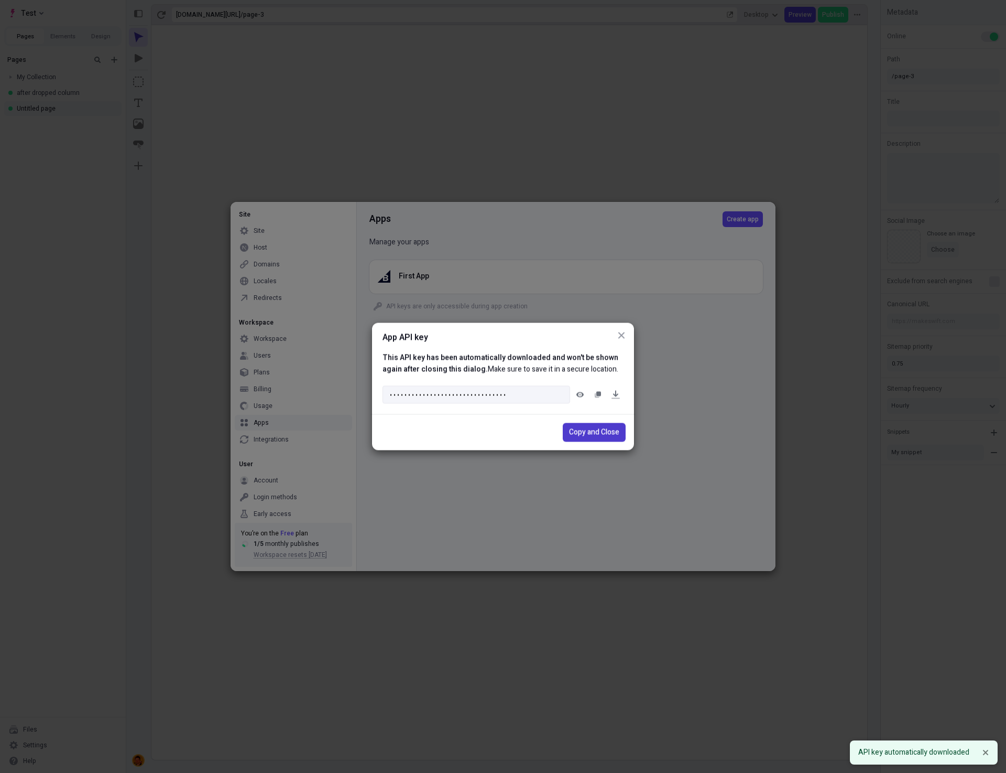
click at [600, 435] on span "Copy and Close" at bounding box center [594, 433] width 50 height 12
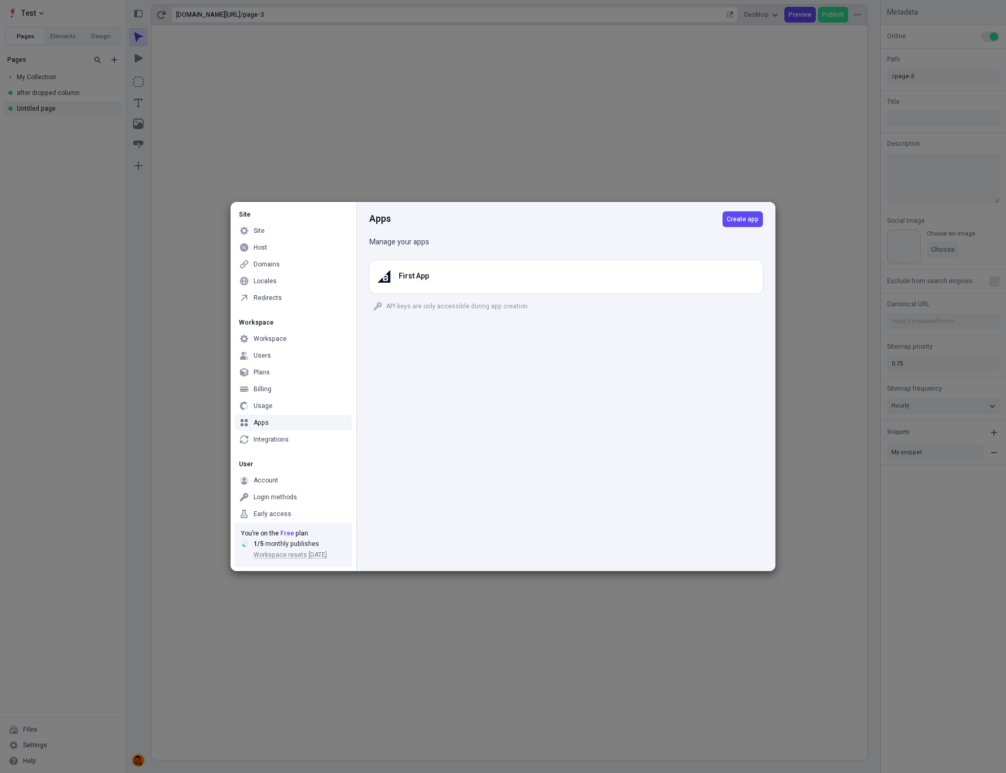
click at [836, 417] on div "Site Site Host Domains Locales Redirects Workspace Workspace Users Plans Billin…" at bounding box center [503, 386] width 1006 height 773
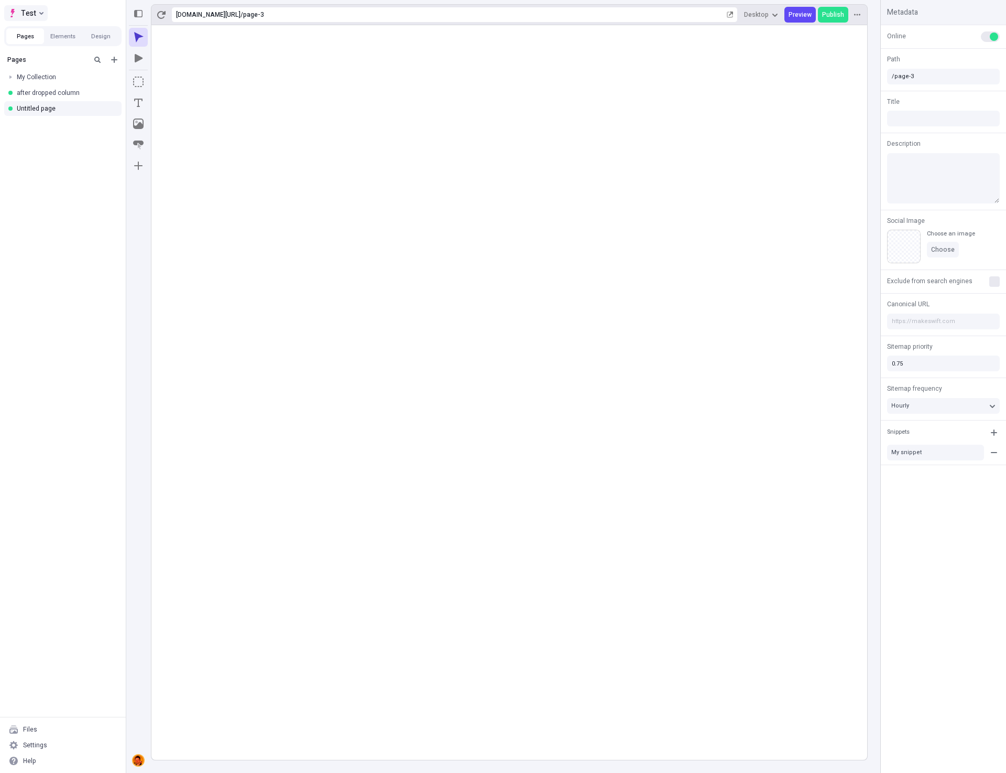
click at [32, 12] on span "Test" at bounding box center [28, 13] width 15 height 13
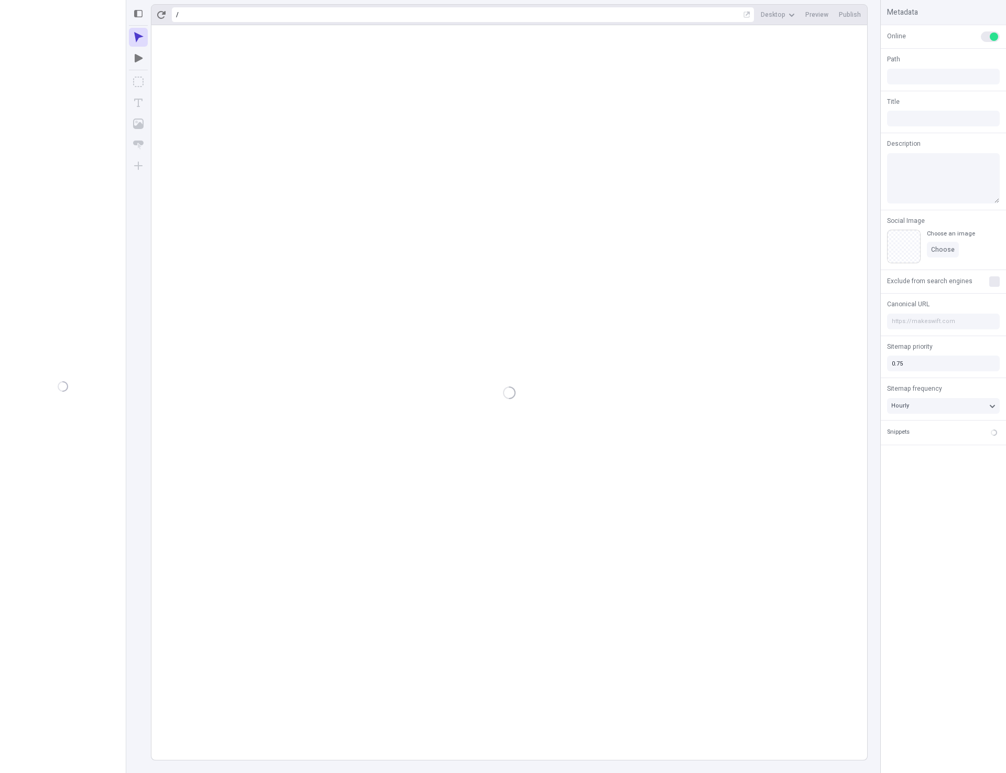
type input "/page-3"
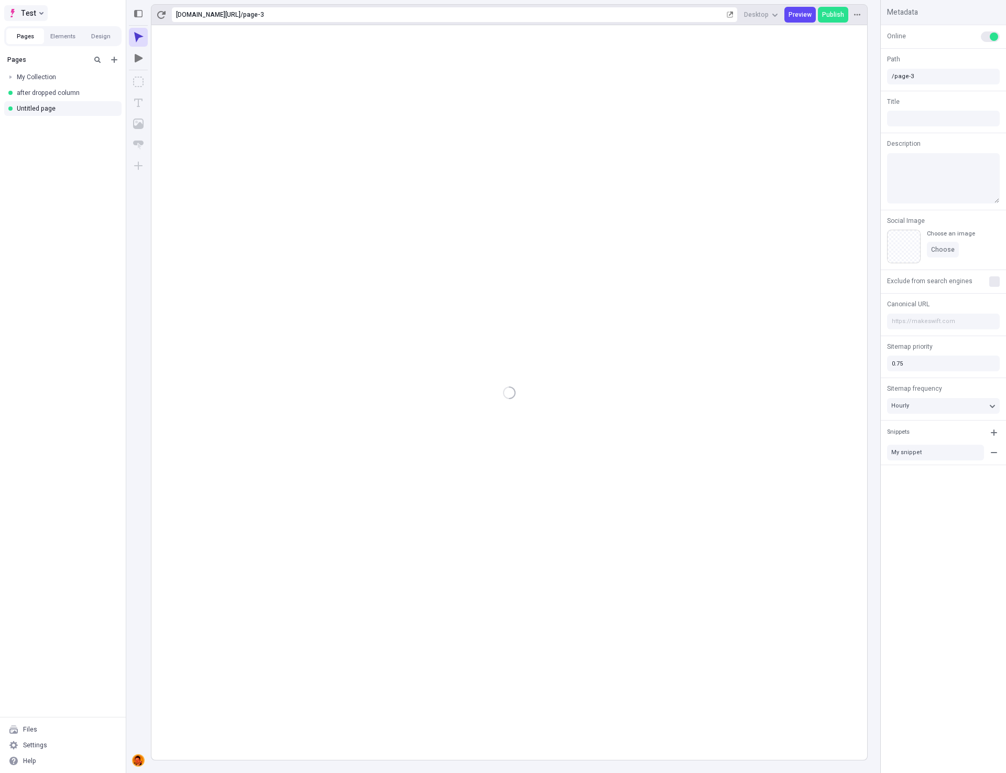
click at [29, 14] on span "Test" at bounding box center [28, 13] width 15 height 13
click at [93, 50] on div "Shenanigans 8de7t0jhss7.staging.makeswift.site" at bounding box center [116, 49] width 180 height 8
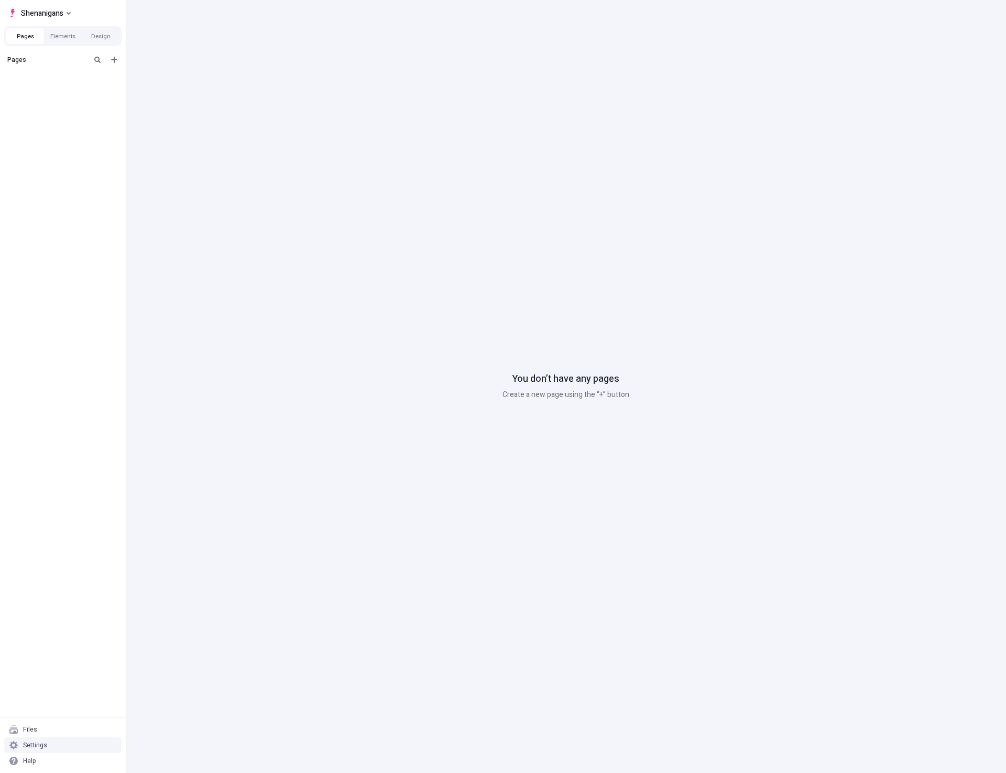
click at [61, 743] on div "Settings" at bounding box center [62, 745] width 117 height 16
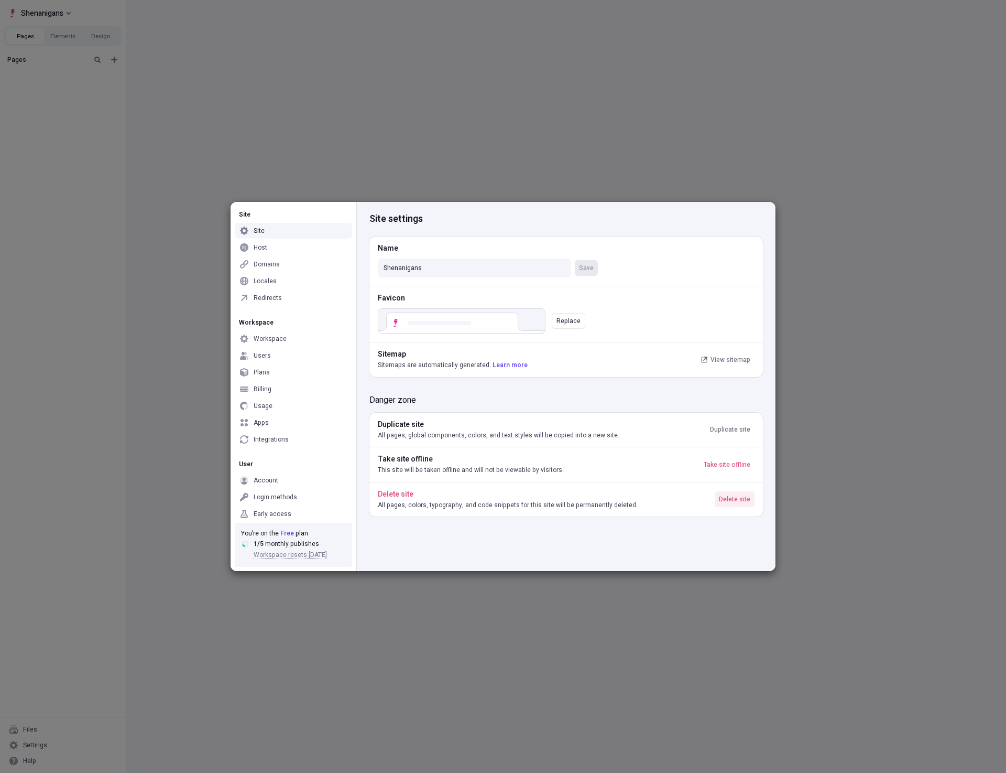
click at [740, 500] on span "Delete site" at bounding box center [734, 499] width 31 height 8
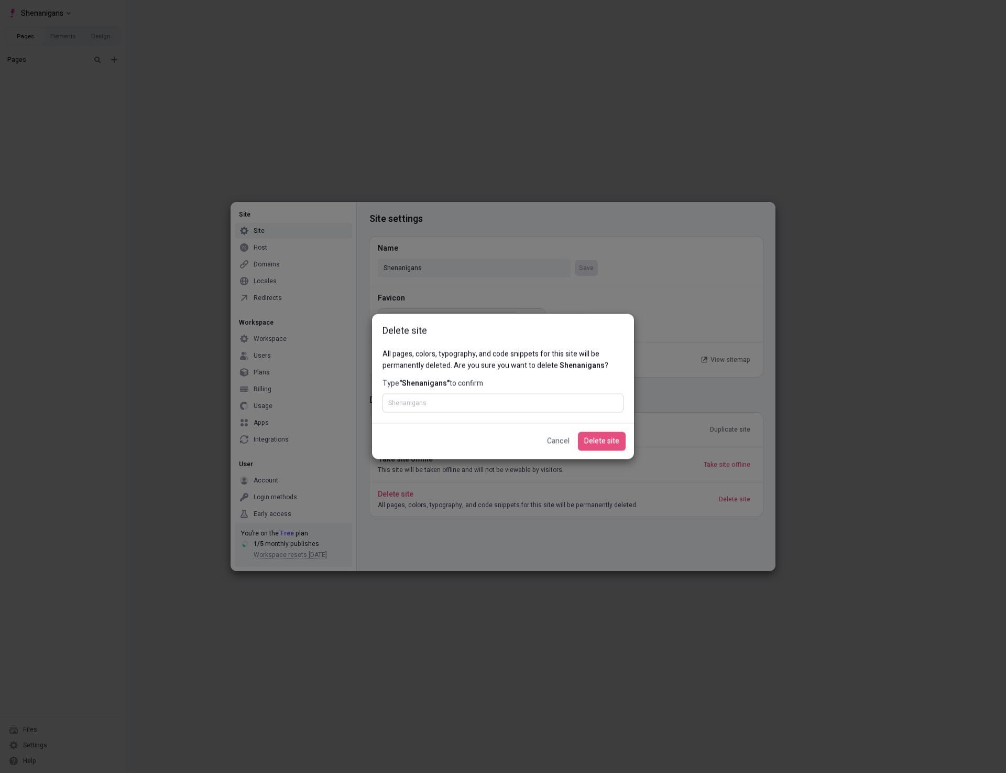
click at [469, 409] on input "Type "Shenanigans" to confirm" at bounding box center [503, 403] width 241 height 19
type input "Shenanigans"
click at [615, 442] on span "Delete site" at bounding box center [601, 442] width 35 height 12
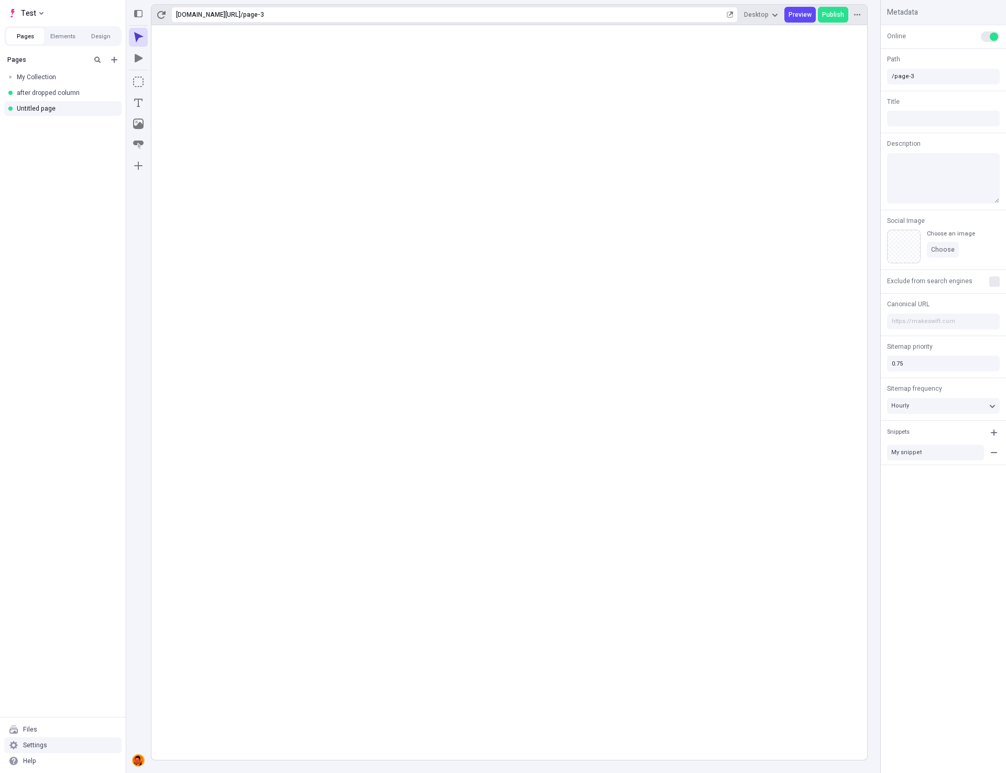
click at [35, 742] on div "Settings" at bounding box center [35, 745] width 24 height 8
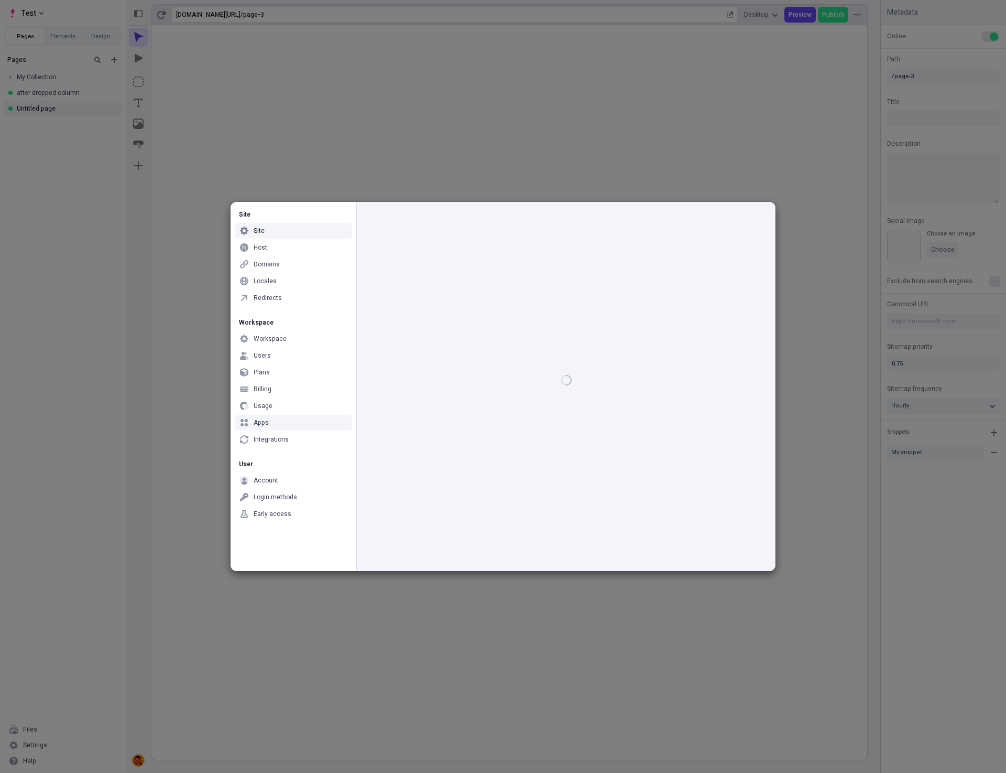
click at [280, 418] on div "Apps" at bounding box center [293, 423] width 117 height 16
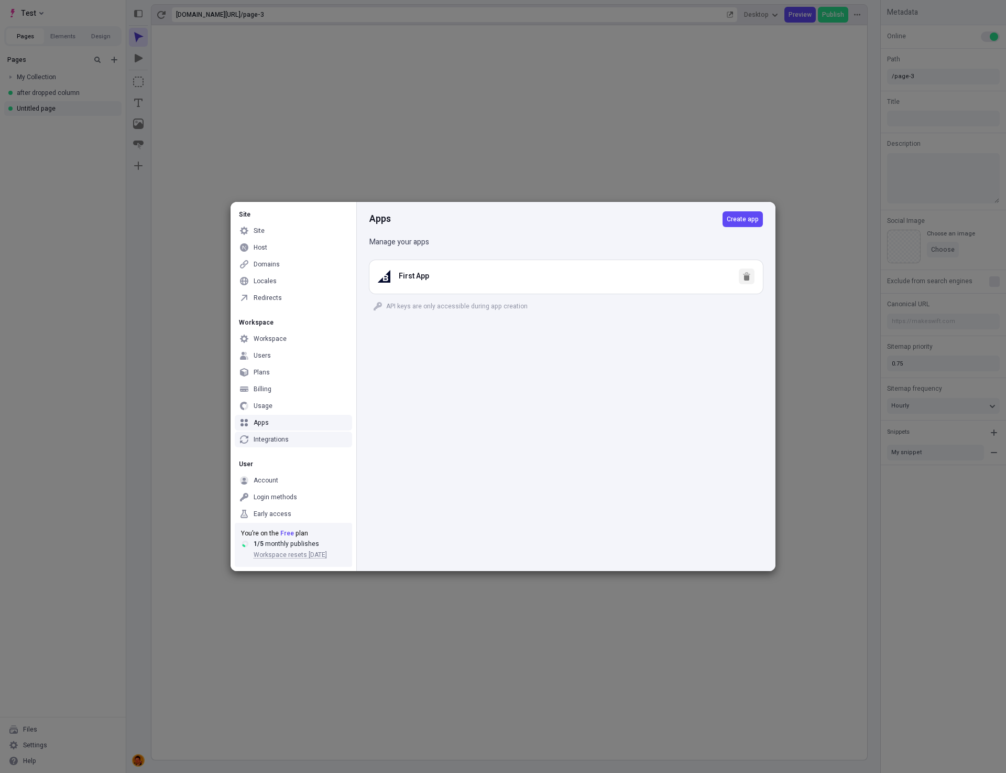
click at [746, 277] on icon "button" at bounding box center [746, 277] width 5 height 5
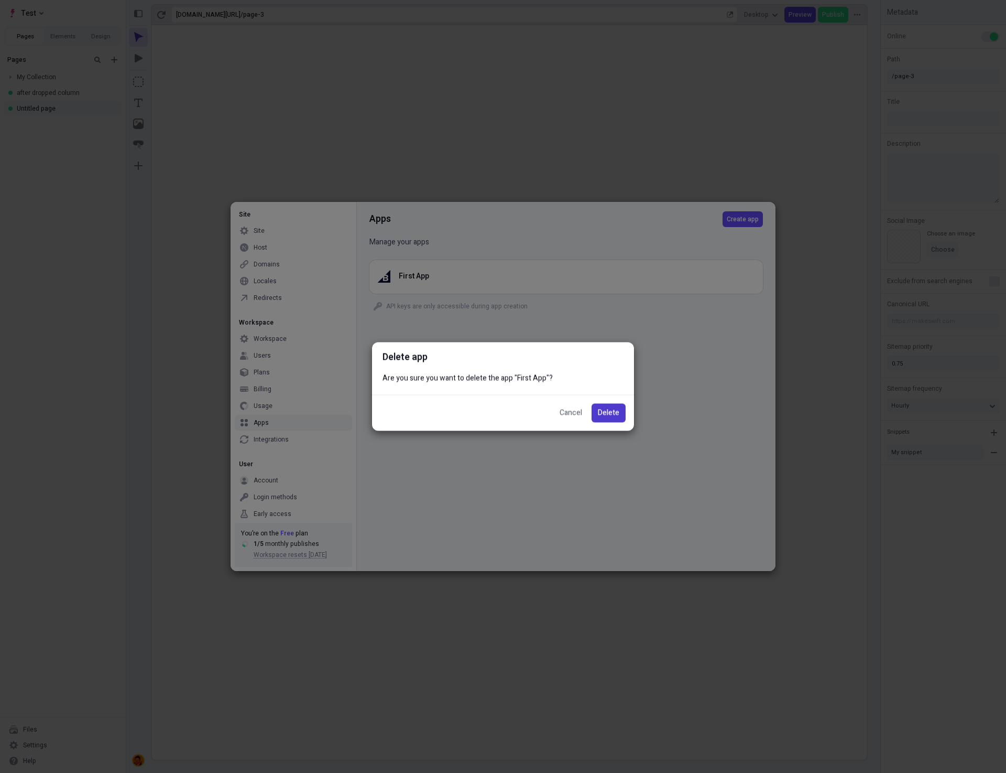
click at [620, 412] on button "Delete" at bounding box center [609, 413] width 34 height 19
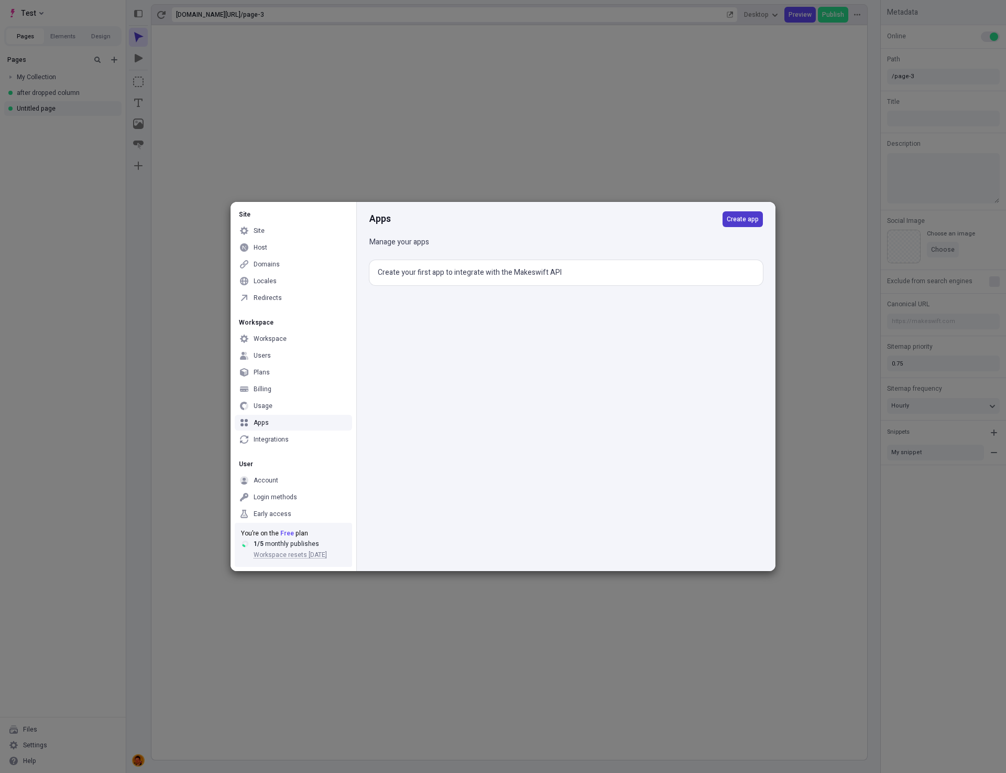
click at [747, 221] on span "Create app" at bounding box center [743, 219] width 32 height 8
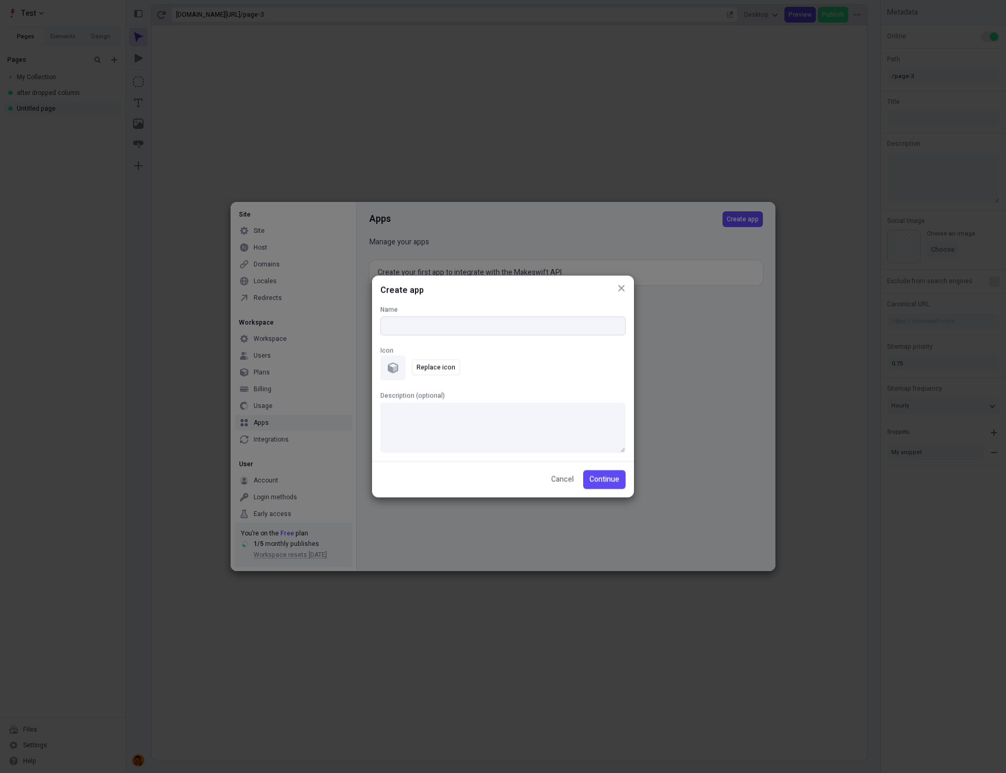
click at [481, 321] on input "Name" at bounding box center [503, 326] width 245 height 19
type input "First App"
click at [436, 365] on span "Replace icon" at bounding box center [436, 367] width 39 height 8
click at [470, 368] on icon "button" at bounding box center [470, 367] width 8 height 8
click at [449, 372] on button "Replace icon" at bounding box center [436, 368] width 48 height 16
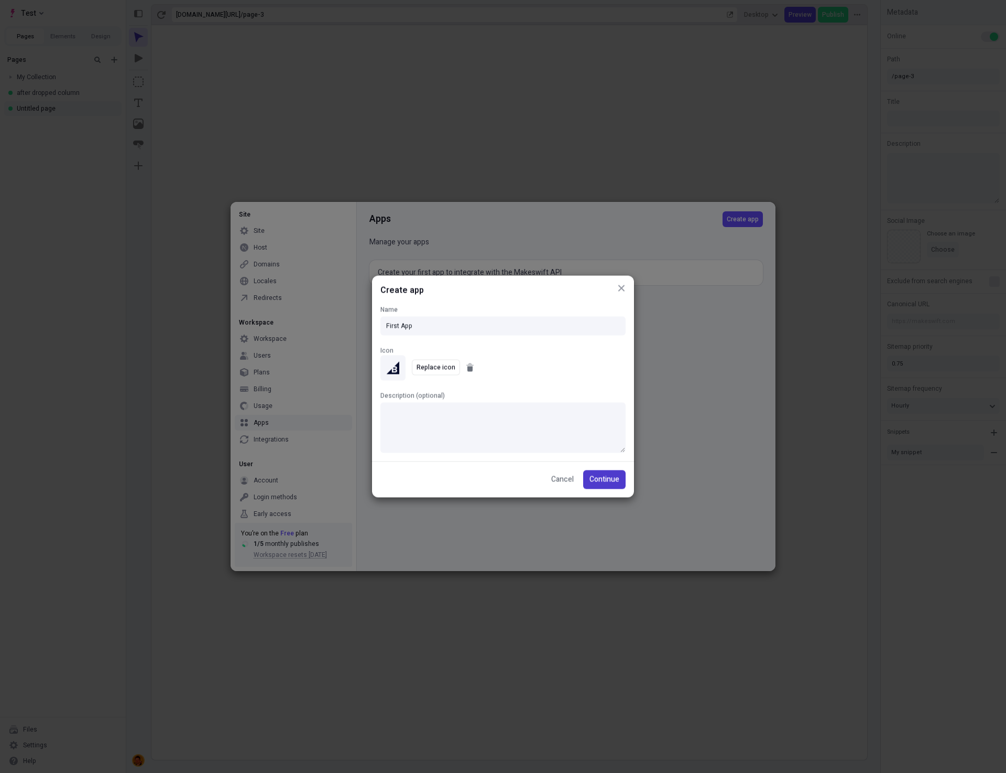
click at [612, 481] on span "Continue" at bounding box center [605, 480] width 30 height 12
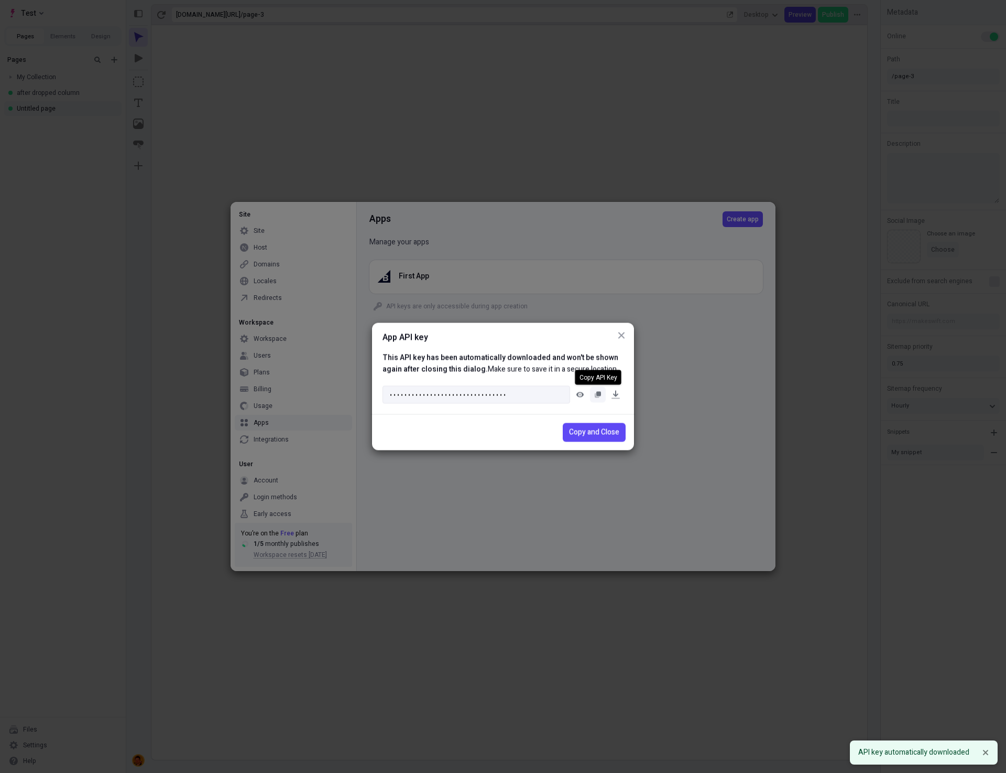
click at [599, 389] on button "button" at bounding box center [598, 395] width 16 height 16
click at [596, 434] on span "Copy and Close" at bounding box center [594, 433] width 50 height 12
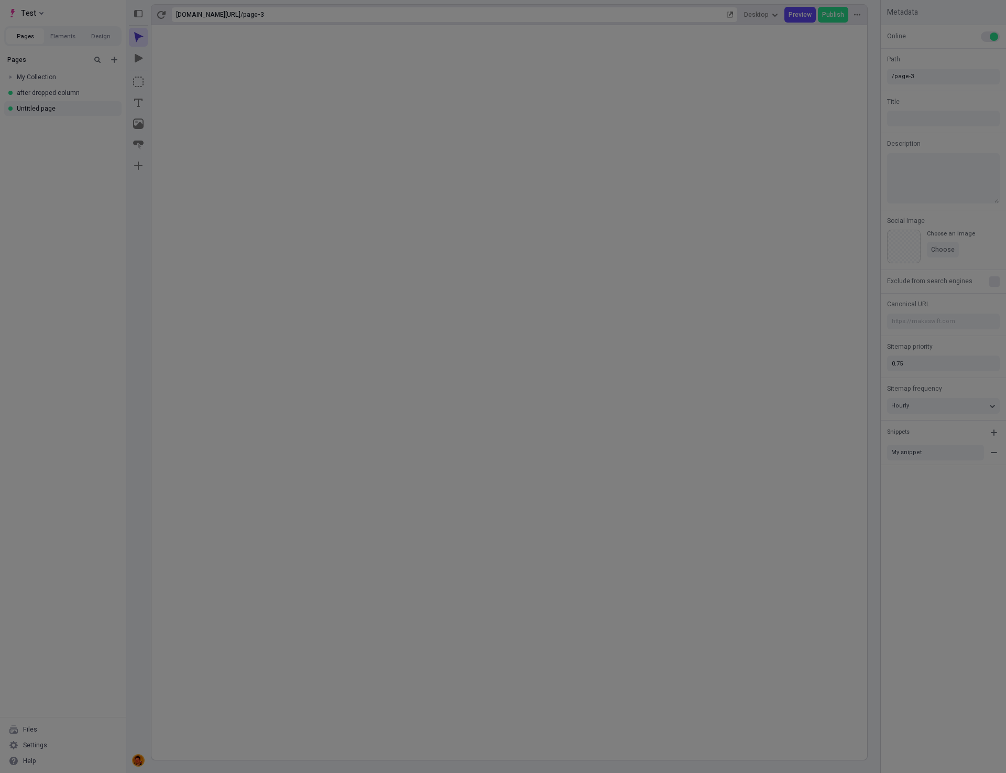
click at [820, 434] on div "Site Site Host Domains Locales Redirects Workspace Workspace Users Plans Billin…" at bounding box center [503, 386] width 1006 height 773
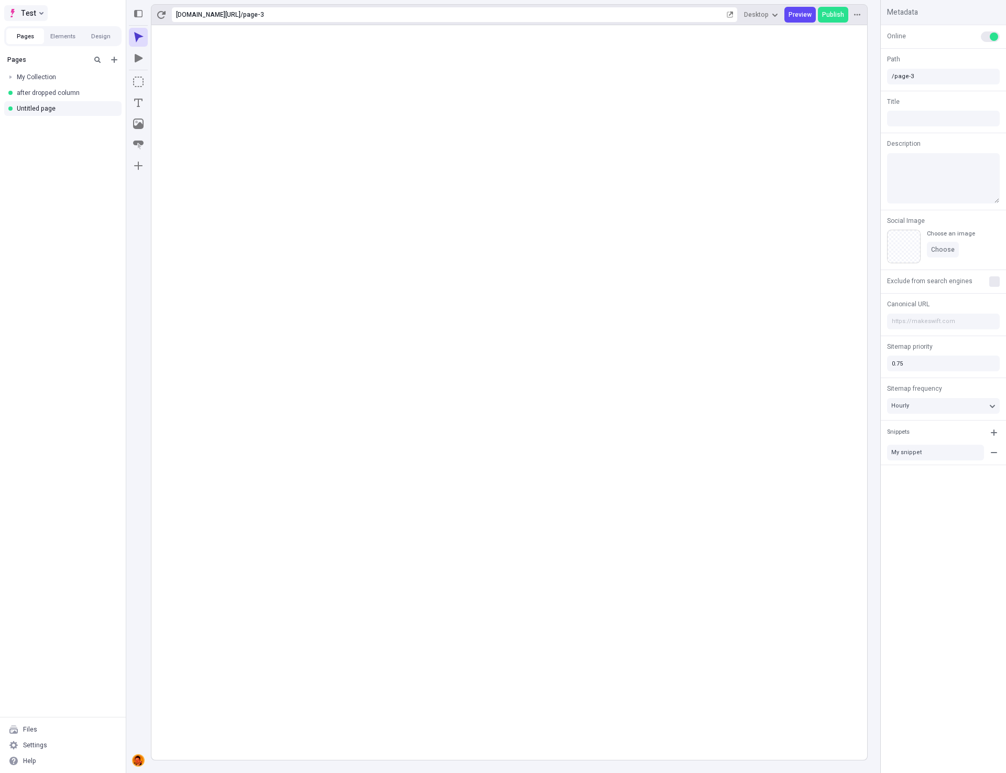
click at [35, 13] on span "Test" at bounding box center [28, 13] width 15 height 13
click at [458, 280] on rect at bounding box center [509, 392] width 716 height 734
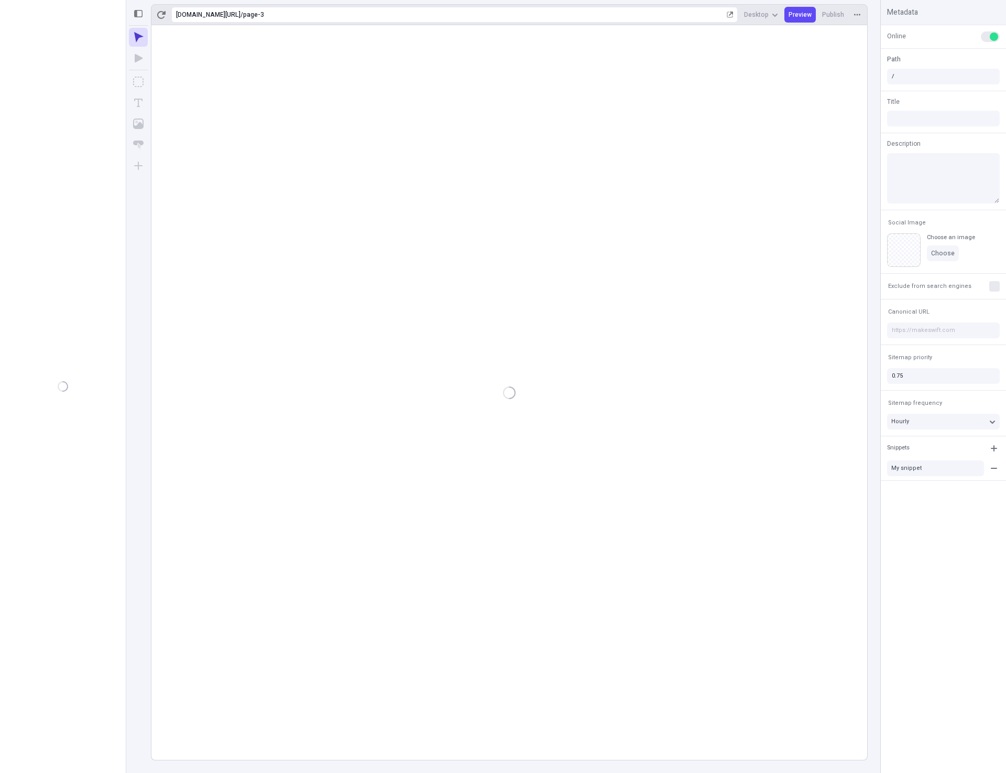
type input "/page-3"
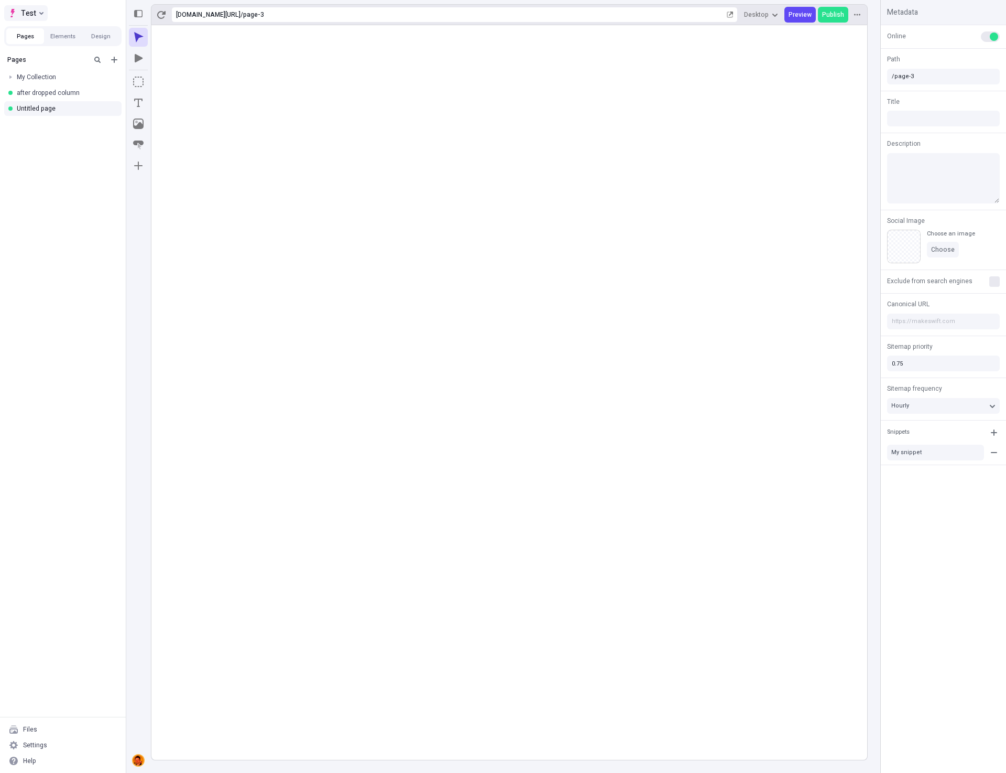
click at [31, 13] on span "Test" at bounding box center [28, 13] width 15 height 13
click at [41, 51] on div "Shenanigans" at bounding box center [45, 49] width 38 height 8
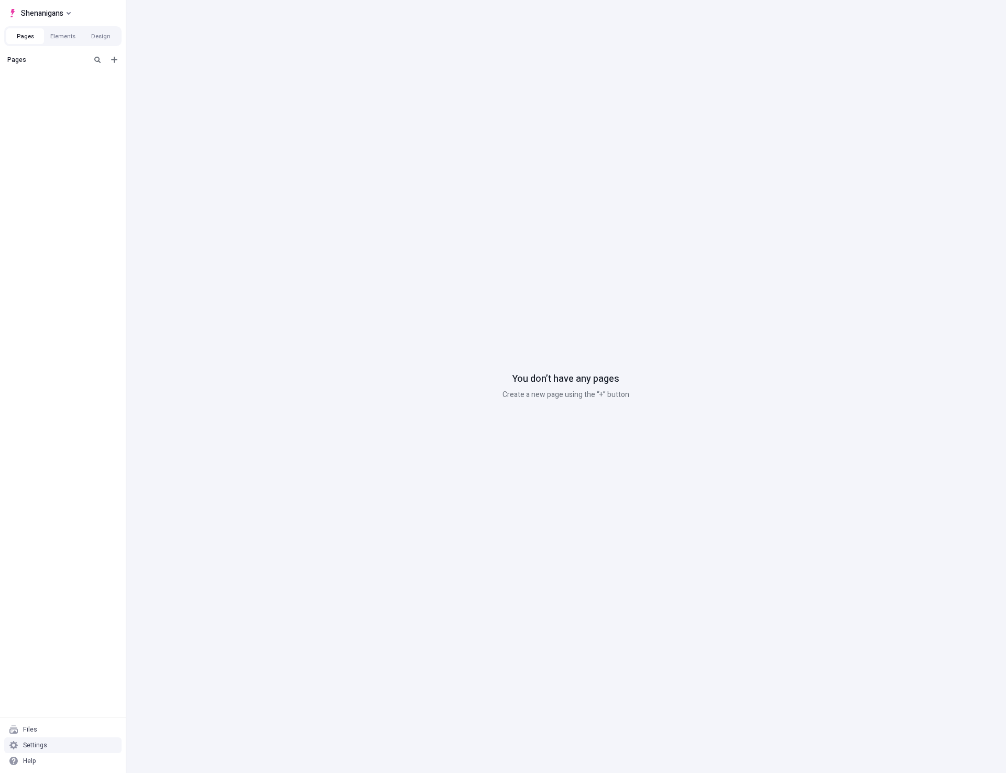
click at [87, 738] on div "Settings" at bounding box center [62, 745] width 117 height 16
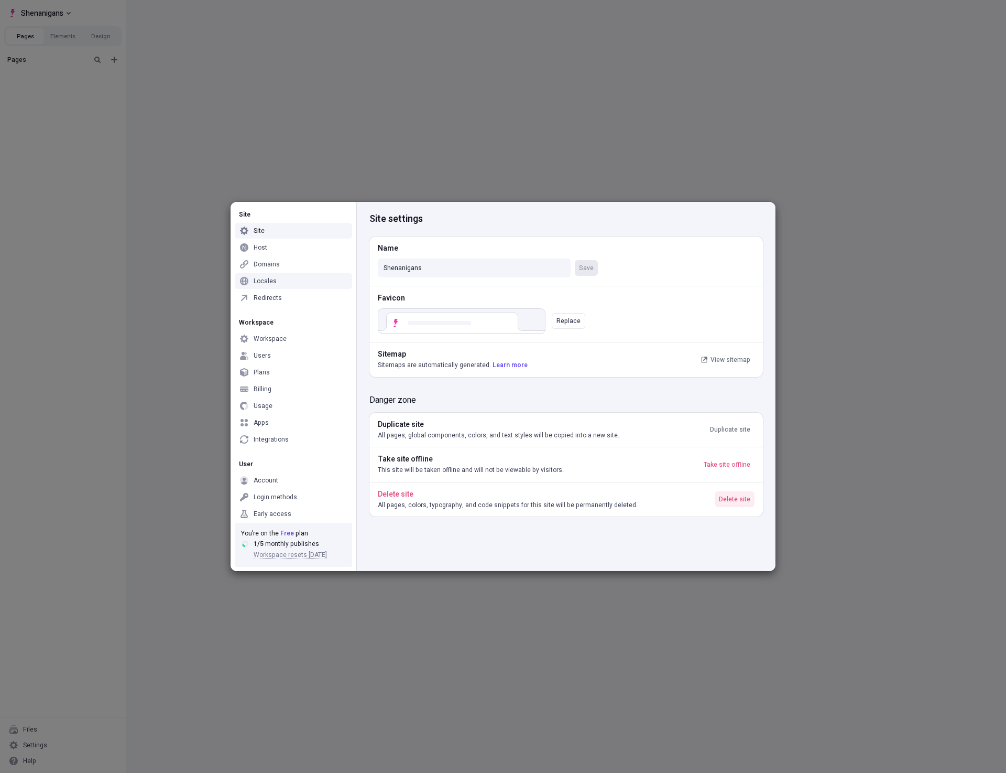
click at [744, 497] on span "Delete site" at bounding box center [734, 499] width 31 height 8
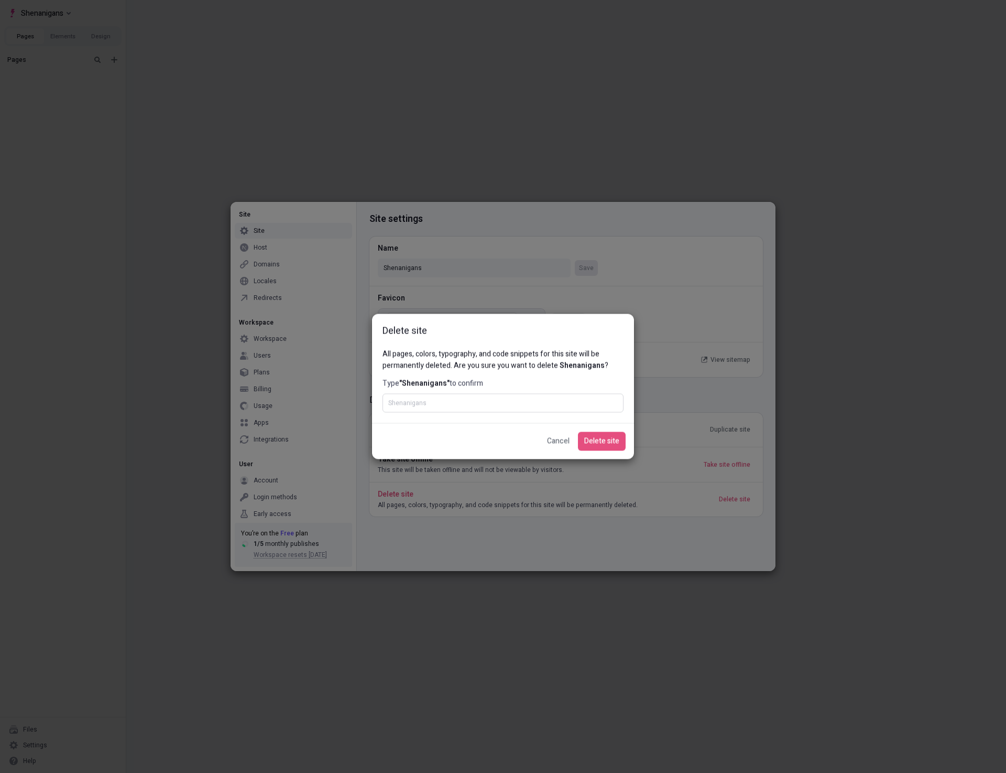
click at [495, 412] on input "Type "Shenanigans" to confirm" at bounding box center [503, 403] width 241 height 19
type input "Shenanigans"
click at [598, 443] on span "Delete site" at bounding box center [601, 442] width 35 height 12
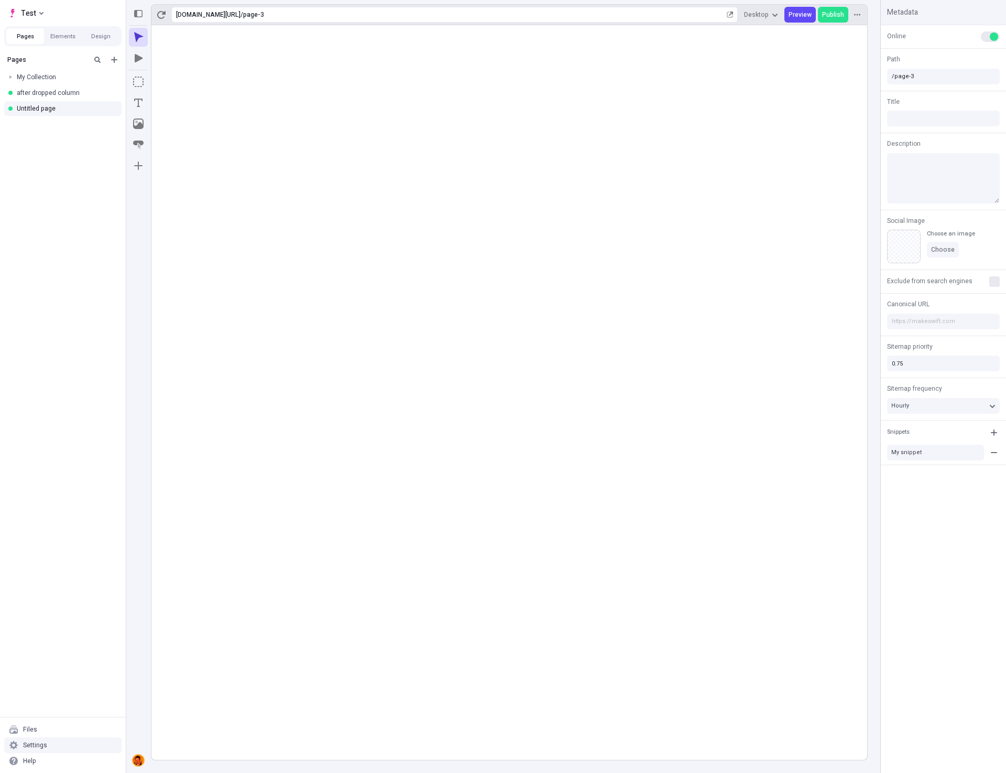
click at [52, 749] on div "Settings" at bounding box center [62, 745] width 117 height 16
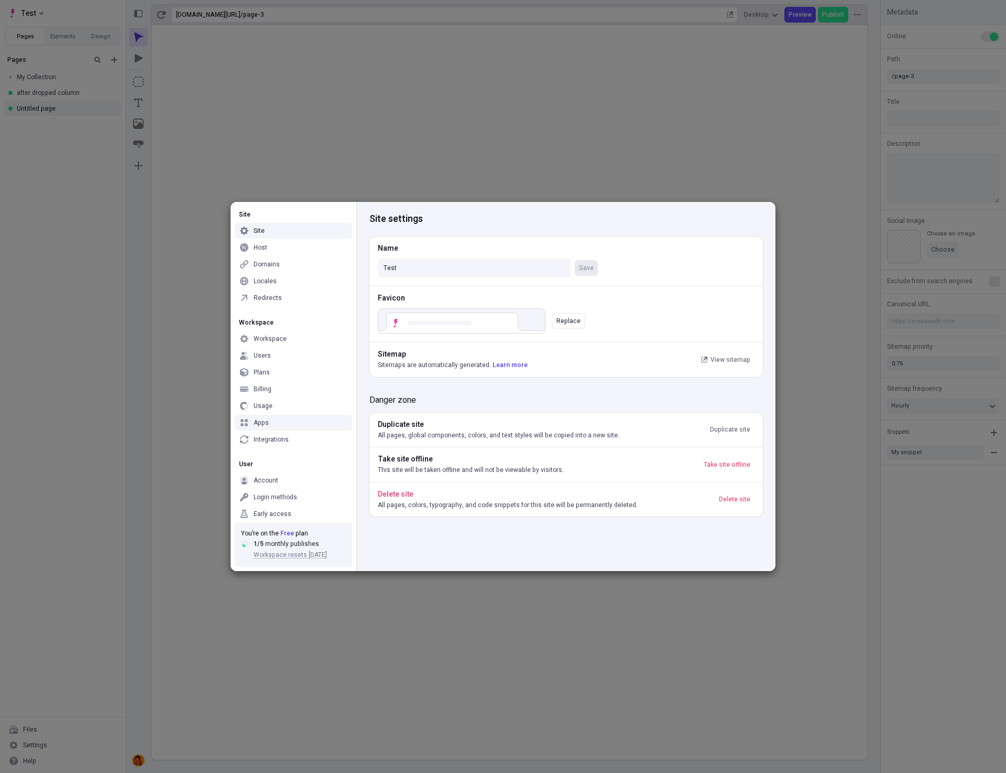
drag, startPoint x: 262, startPoint y: 420, endPoint x: 273, endPoint y: 418, distance: 11.3
click at [262, 420] on div "Apps" at bounding box center [261, 422] width 15 height 8
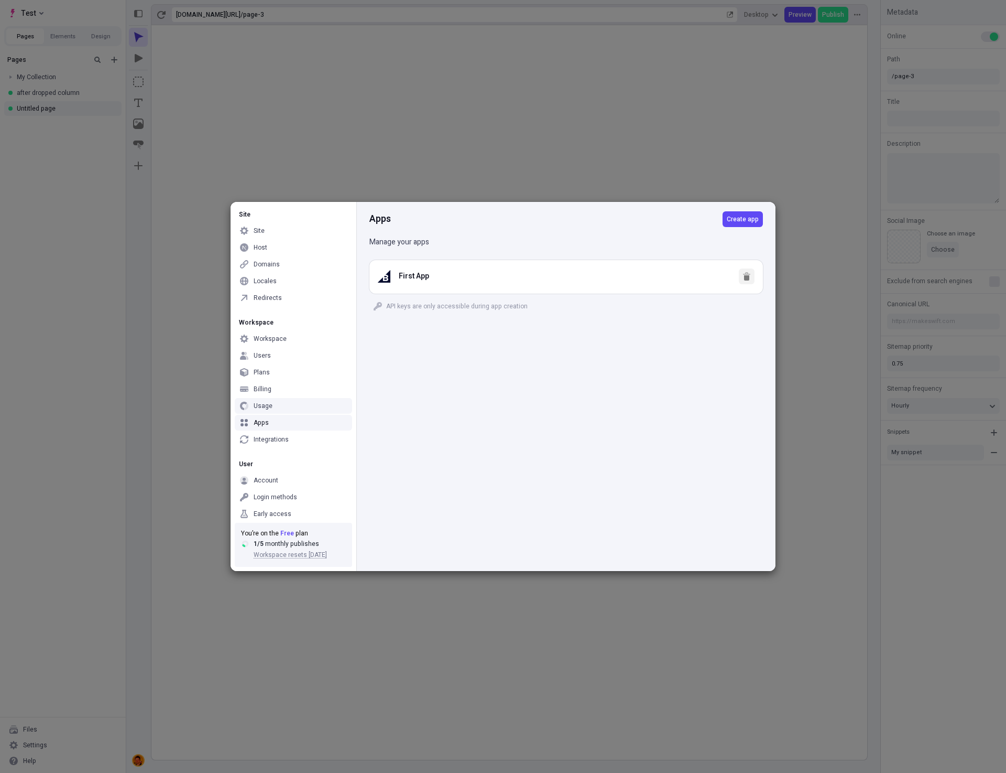
click at [749, 274] on icon "button" at bounding box center [746, 273] width 7 height 3
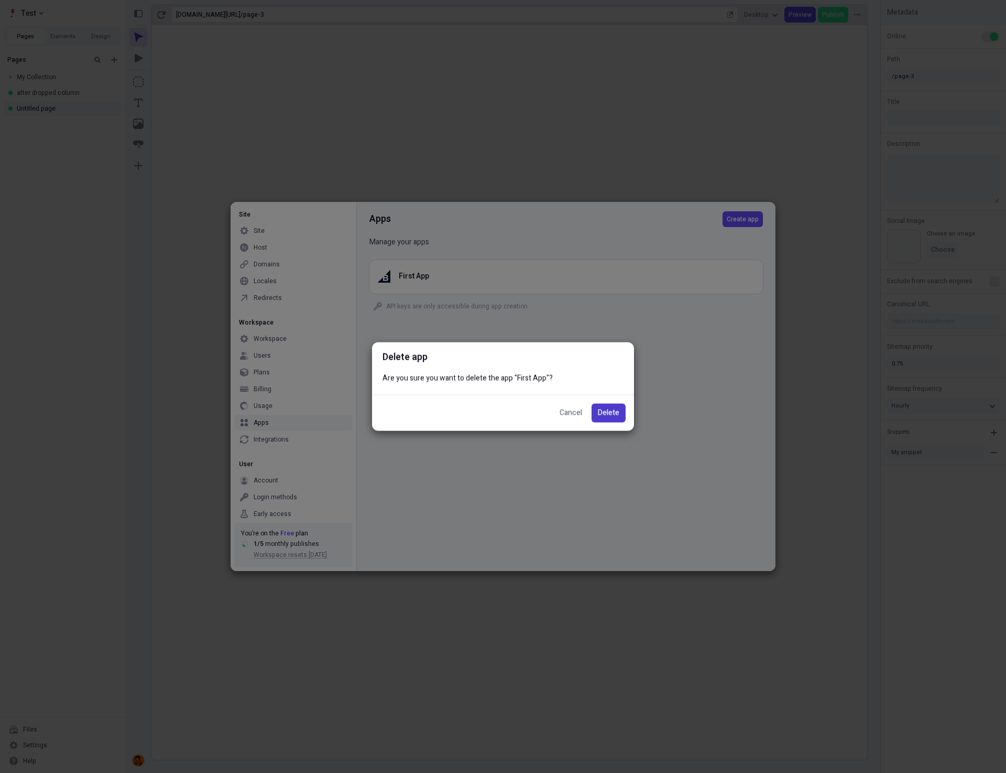
click at [611, 410] on span "Delete" at bounding box center [608, 413] width 21 height 12
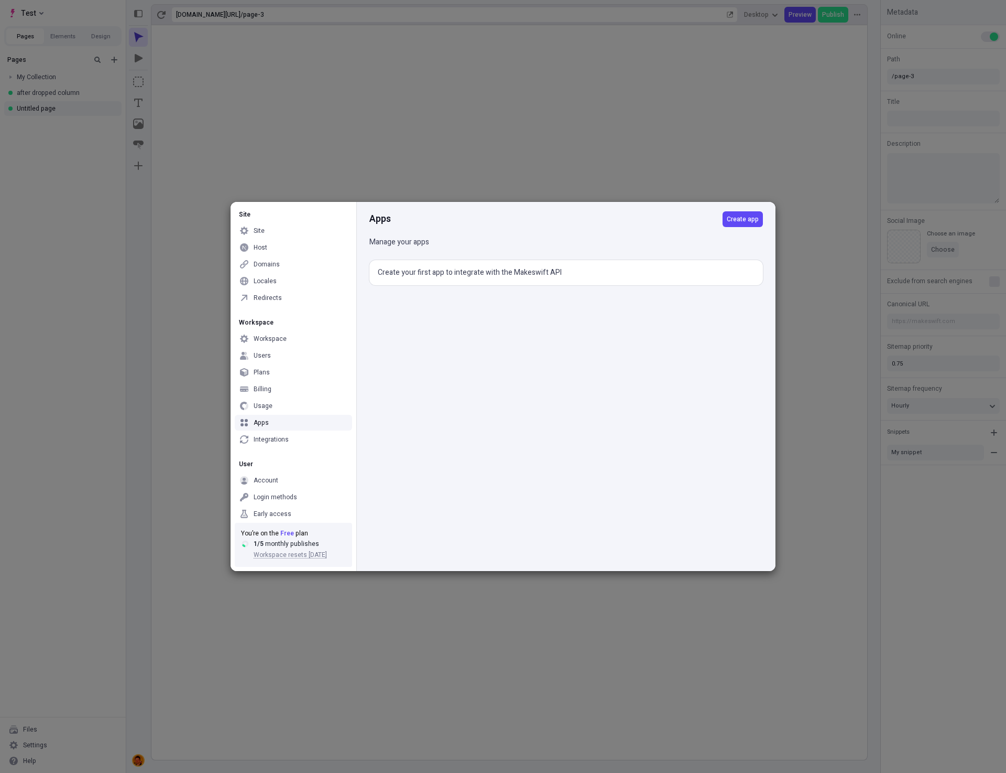
click at [666, 438] on div "Apps Create app Manage your apps Create your first app to integrate with the Ma…" at bounding box center [565, 386] width 419 height 369
click at [742, 219] on span "Create app" at bounding box center [743, 219] width 32 height 8
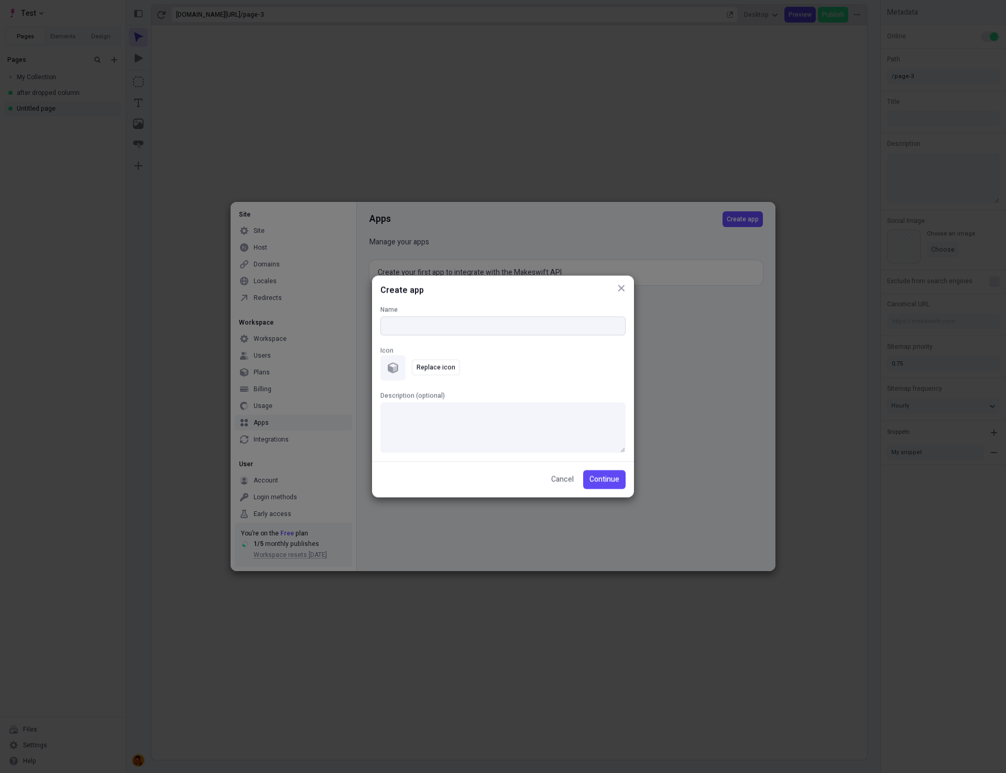
click at [522, 326] on input "Name" at bounding box center [503, 326] width 245 height 19
type input "First App"
click at [442, 370] on span "Replace icon" at bounding box center [436, 367] width 39 height 8
click at [471, 367] on icon "button" at bounding box center [470, 367] width 8 height 8
click at [442, 365] on span "Replace icon" at bounding box center [436, 367] width 39 height 8
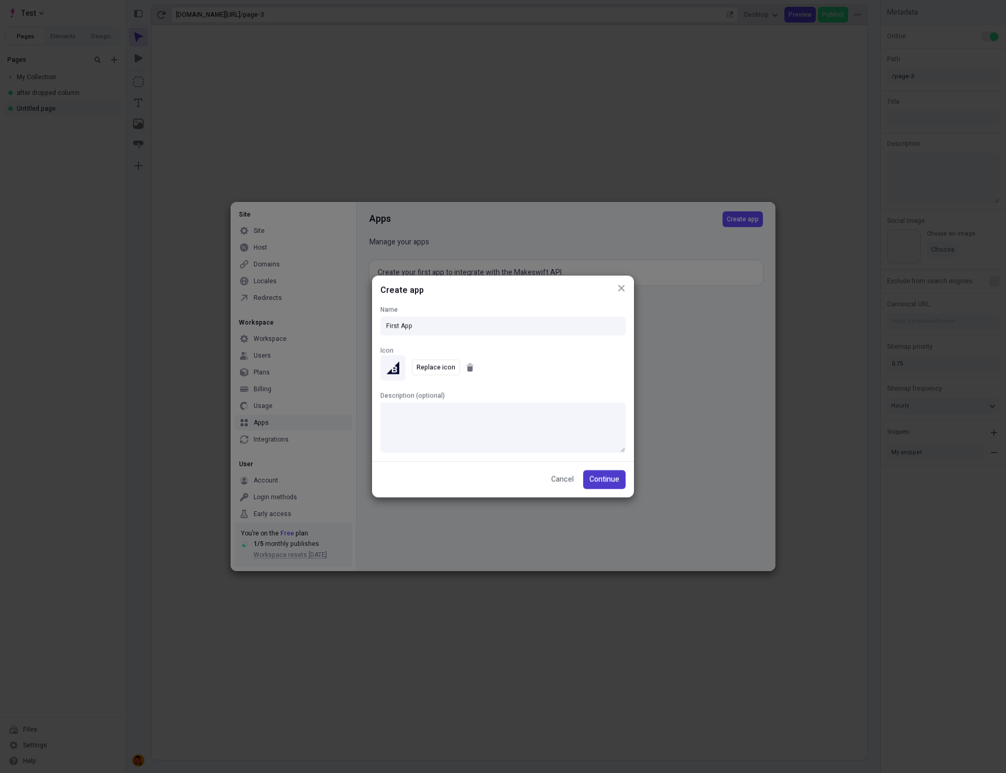
click at [601, 479] on span "Continue" at bounding box center [605, 480] width 30 height 12
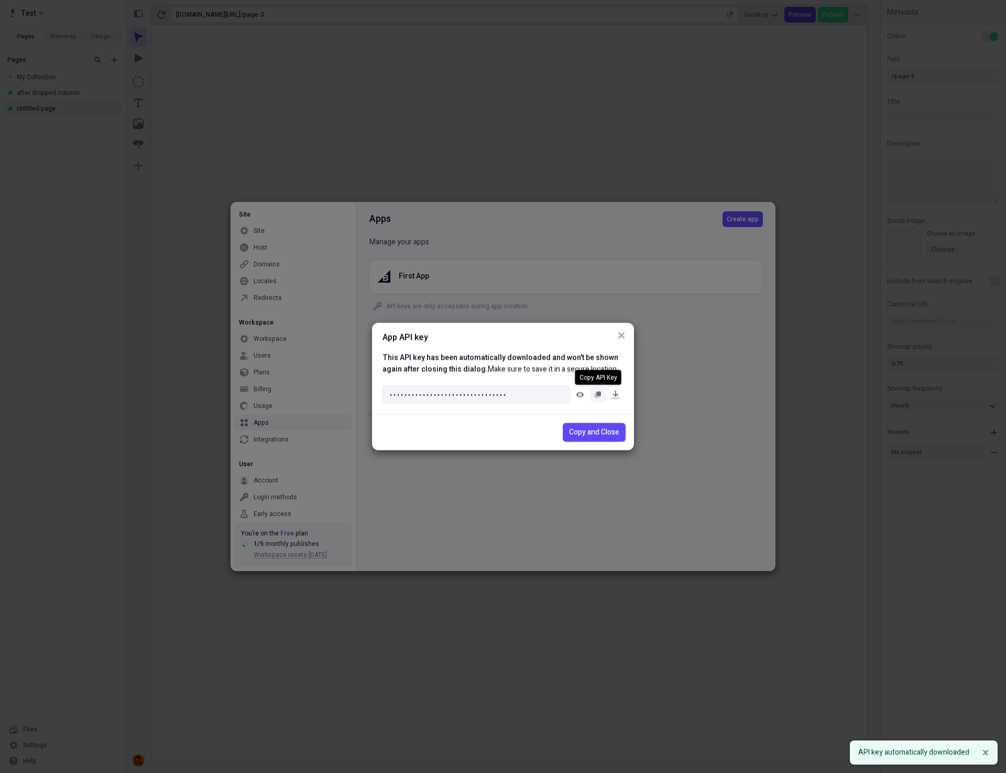
click at [599, 392] on rect "button" at bounding box center [599, 394] width 5 height 5
click at [589, 433] on span "Copy and Close" at bounding box center [594, 433] width 50 height 12
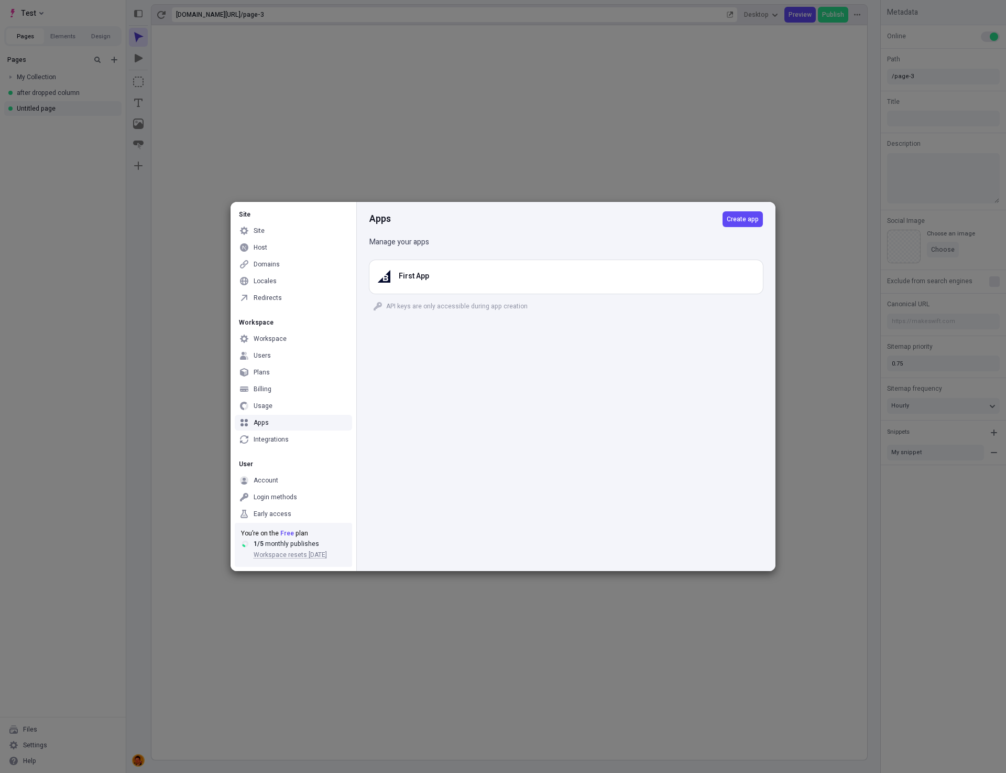
click at [277, 95] on div "Site Site Host Domains Locales Redirects Workspace Workspace Users Plans Billin…" at bounding box center [503, 386] width 1006 height 773
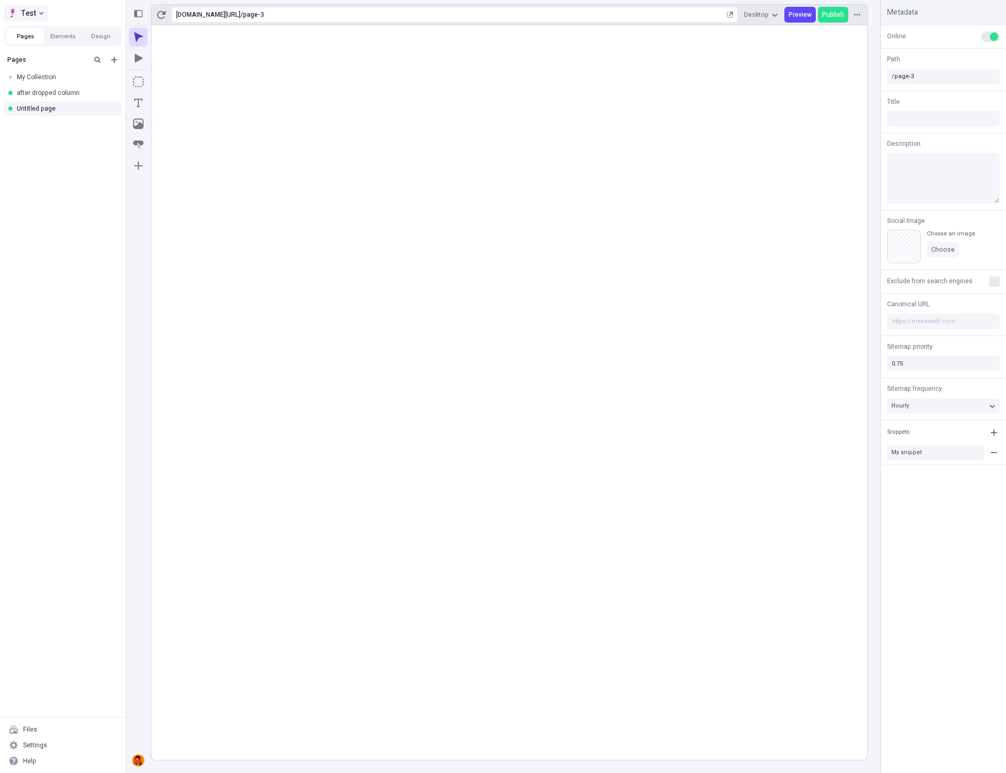
click at [40, 13] on icon "Select site" at bounding box center [41, 13] width 4 height 4
click at [342, 265] on rect at bounding box center [509, 392] width 716 height 734
type input "/page-3"
click at [37, 13] on button "Test" at bounding box center [26, 13] width 44 height 16
click at [400, 599] on rect at bounding box center [509, 392] width 716 height 734
